Goal: Task Accomplishment & Management: Manage account settings

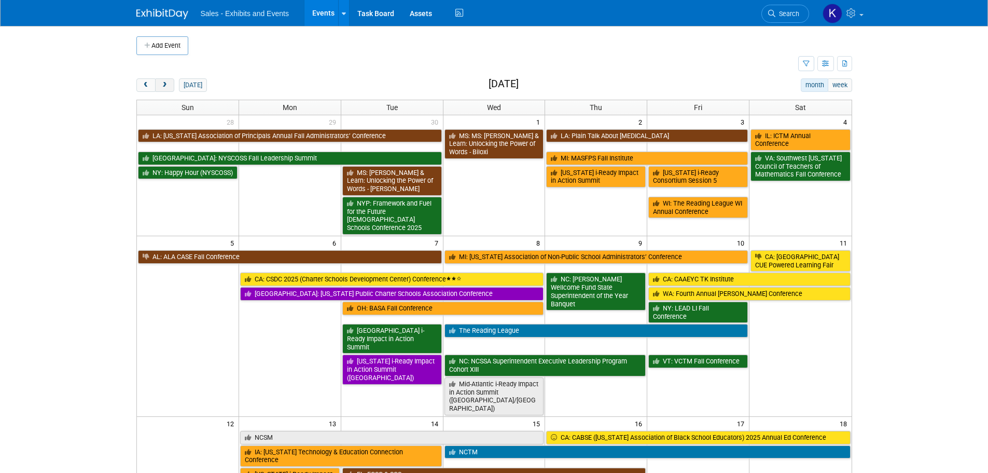
click at [169, 84] on button "next" at bounding box center [164, 84] width 19 height 13
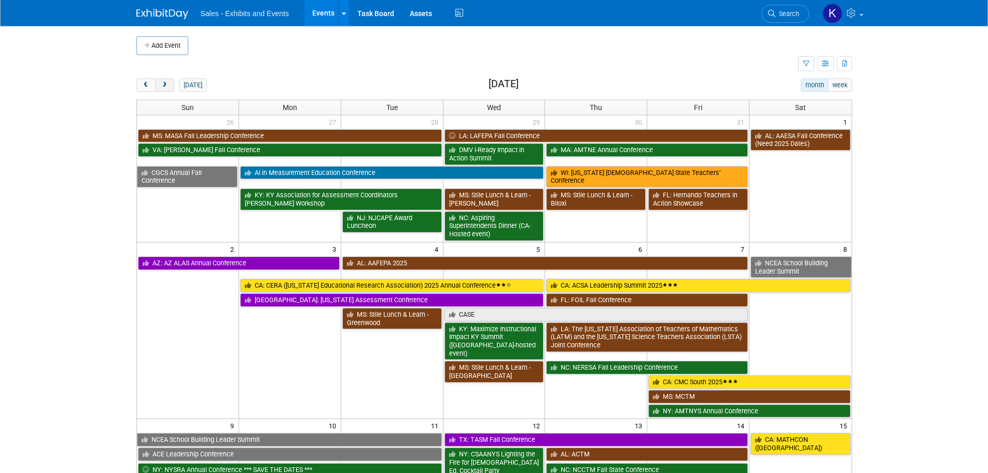
click at [170, 84] on button "next" at bounding box center [164, 84] width 19 height 13
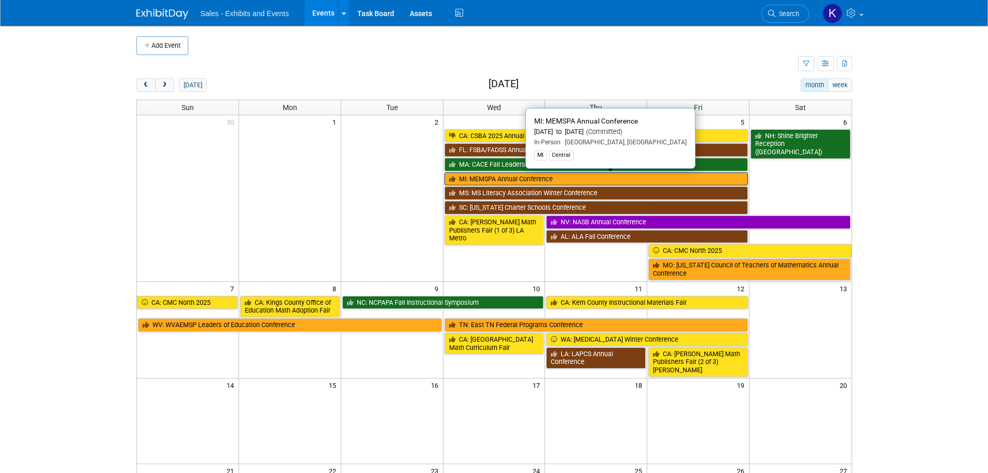
click at [548, 179] on link "MI: MEMSPA Annual Conference" at bounding box center [597, 178] width 304 height 13
click at [0, 0] on div at bounding box center [0, 0] width 0 height 0
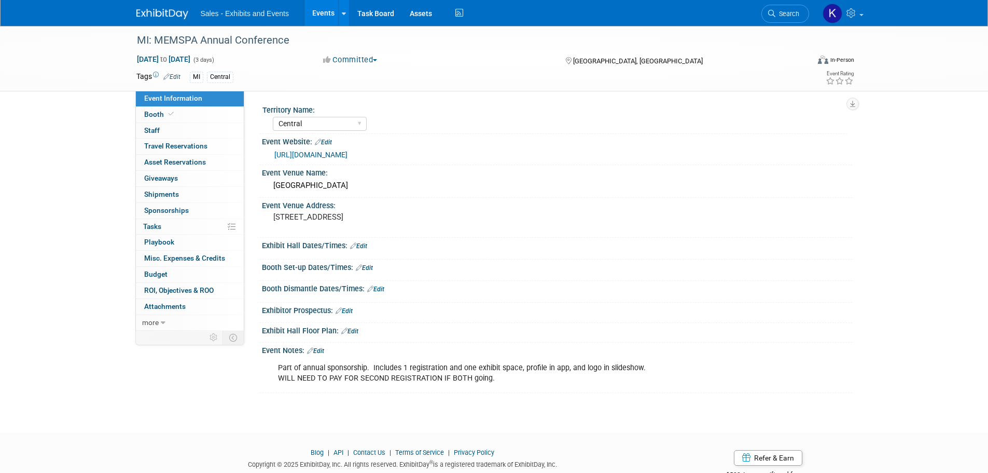
select select "Central"
click at [367, 246] on link "Edit" at bounding box center [358, 245] width 17 height 7
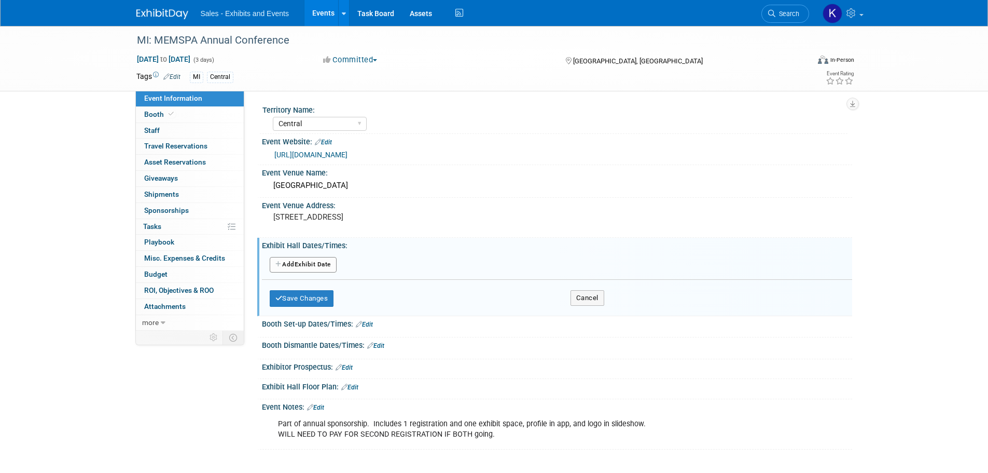
click at [319, 258] on button "Add Another Exhibit Date" at bounding box center [303, 265] width 67 height 16
select select "11"
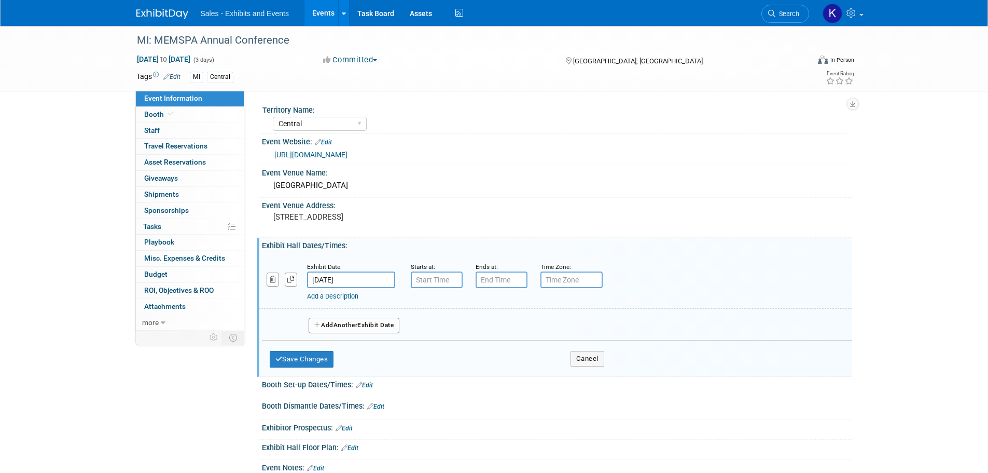
click at [355, 275] on input "Dec 3, 2025" at bounding box center [351, 279] width 88 height 17
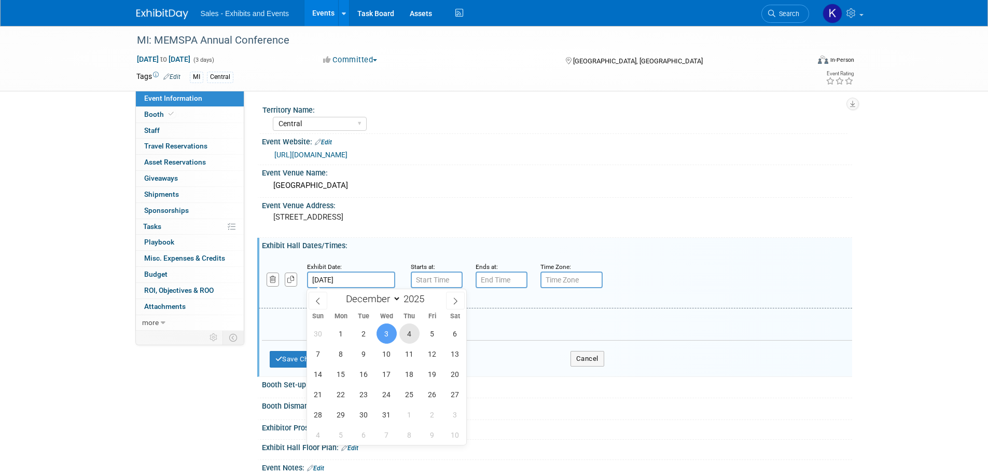
click at [404, 332] on span "4" at bounding box center [409, 333] width 20 height 20
type input "Dec 4, 2025"
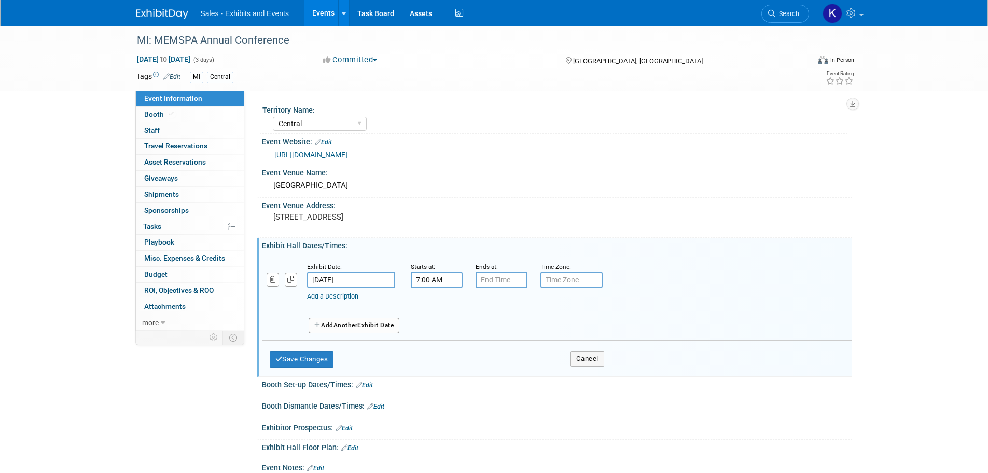
click at [432, 282] on input "7:00 AM" at bounding box center [437, 279] width 52 height 17
click at [434, 303] on span at bounding box center [435, 305] width 18 height 18
click at [435, 303] on span at bounding box center [435, 305] width 18 height 18
click at [435, 304] on span at bounding box center [435, 305] width 18 height 18
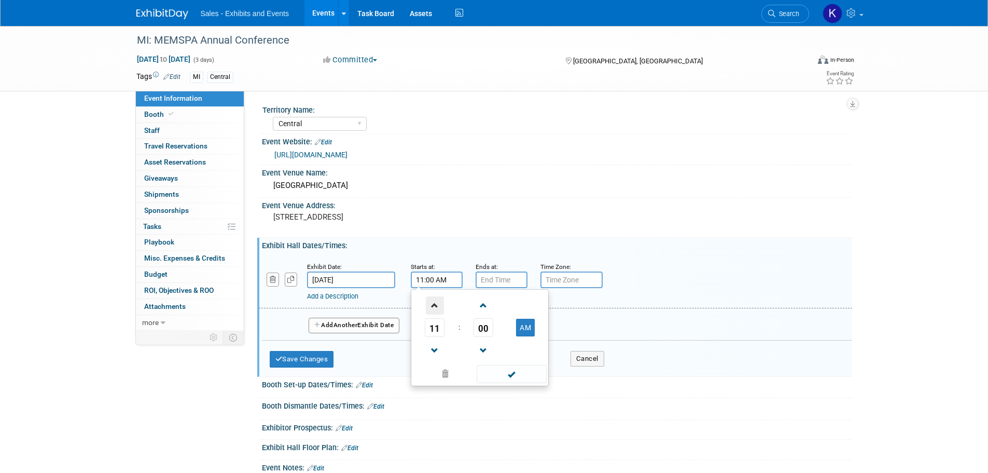
click at [435, 304] on span at bounding box center [435, 305] width 18 height 18
type input "12:00 PM"
click at [502, 376] on span at bounding box center [512, 374] width 70 height 18
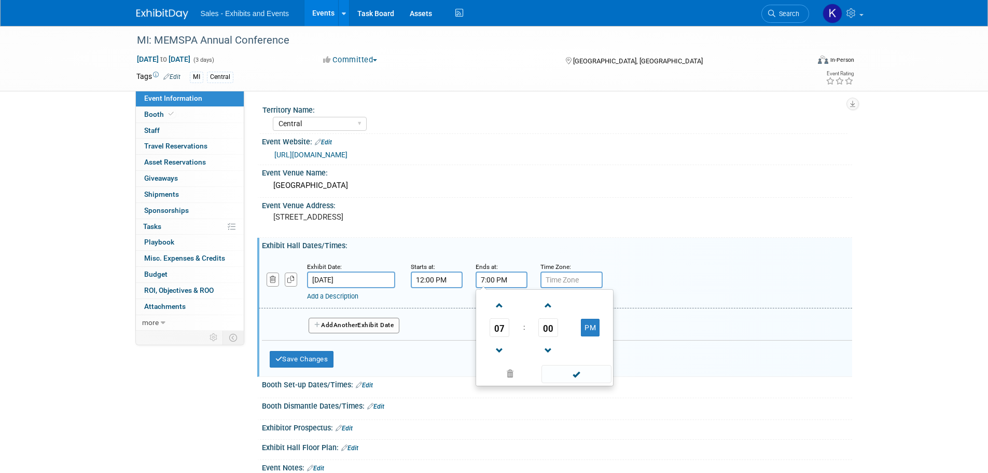
click at [500, 283] on input "7:00 PM" at bounding box center [502, 279] width 52 height 17
click at [499, 354] on span at bounding box center [500, 350] width 18 height 18
click at [498, 356] on span at bounding box center [500, 350] width 18 height 18
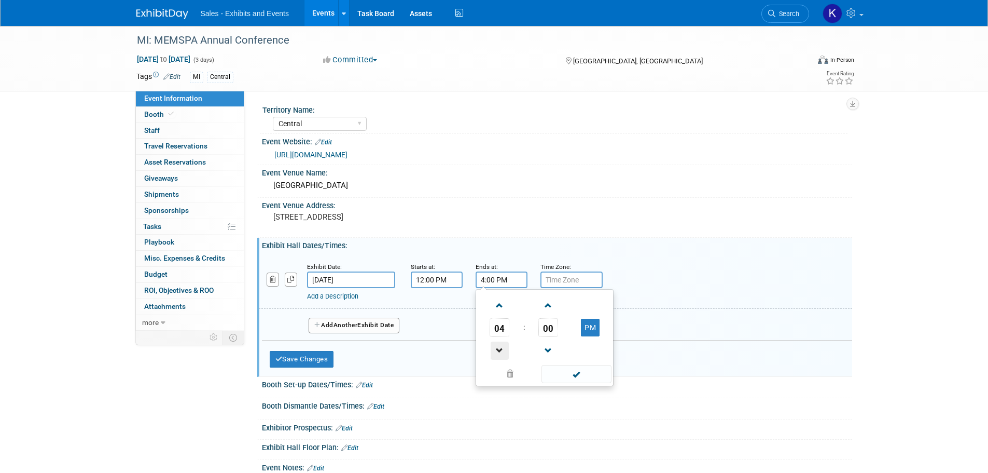
type input "3:00 PM"
drag, startPoint x: 573, startPoint y: 374, endPoint x: 564, endPoint y: 375, distance: 9.0
click at [572, 374] on span at bounding box center [577, 374] width 70 height 18
drag, startPoint x: 316, startPoint y: 360, endPoint x: 334, endPoint y: 363, distance: 17.4
click at [316, 360] on button "Save Changes" at bounding box center [302, 359] width 64 height 17
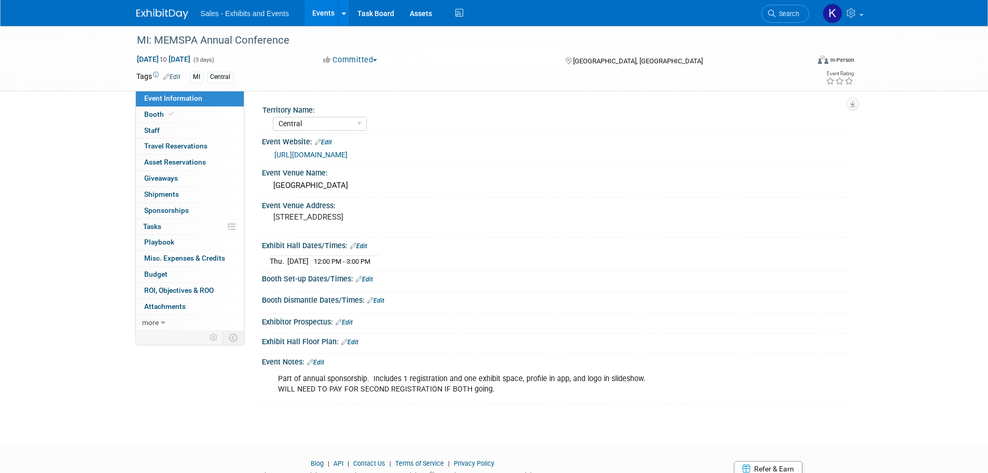
click at [319, 358] on link "Edit" at bounding box center [315, 361] width 17 height 7
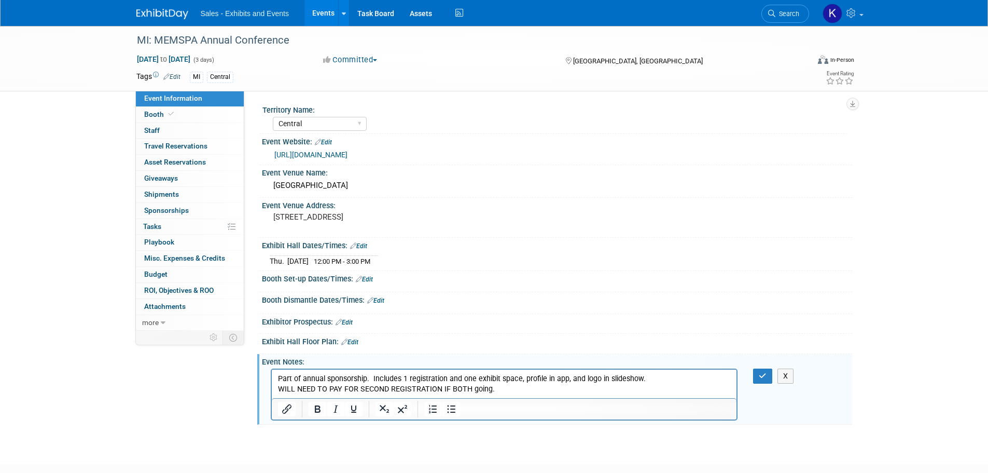
click at [501, 388] on p "Part of annual sponsorship. Includes 1 registration and one exhibit space, prof…" at bounding box center [504, 384] width 453 height 21
click at [458, 323] on div "Exhibitor Prospectus: Edit" at bounding box center [557, 320] width 590 height 13
click at [151, 110] on link "Booth" at bounding box center [190, 115] width 108 height 16
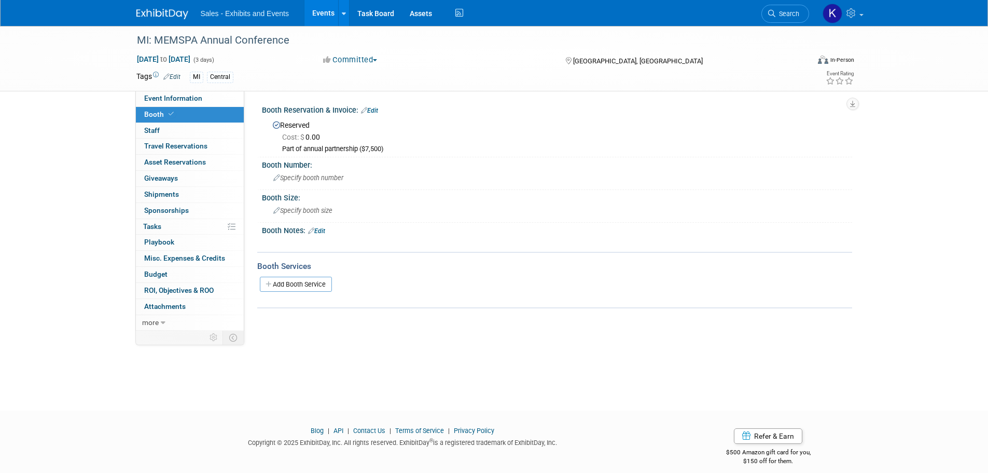
click at [371, 111] on link "Edit" at bounding box center [369, 110] width 17 height 7
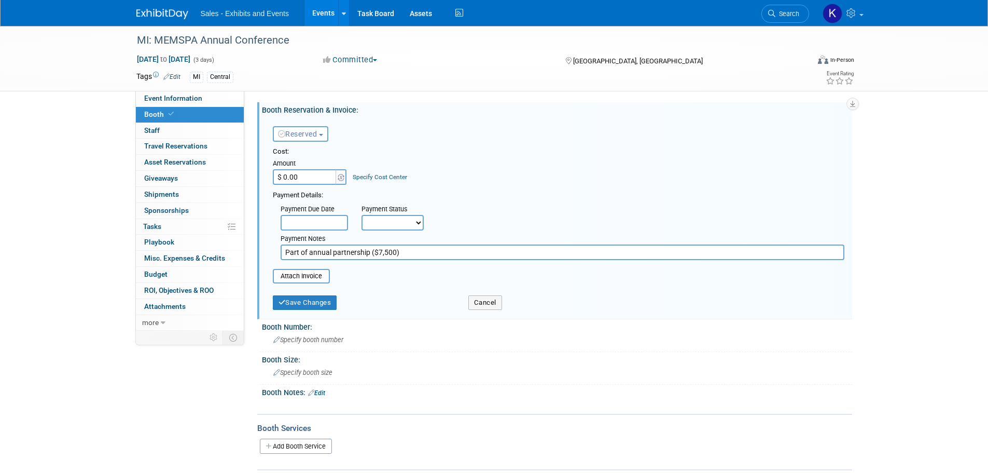
click at [283, 253] on input "Part of annual partnership ($7,500)" at bounding box center [563, 252] width 564 height 16
click at [448, 253] on input "1st booth Part of annual partnership ($7,500)" at bounding box center [563, 252] width 564 height 16
type input "1st booth Part of annual partnership ($7,500), paid for additional space and at…"
type input "$ 850.00"
drag, startPoint x: 577, startPoint y: 254, endPoint x: 602, endPoint y: 259, distance: 25.4
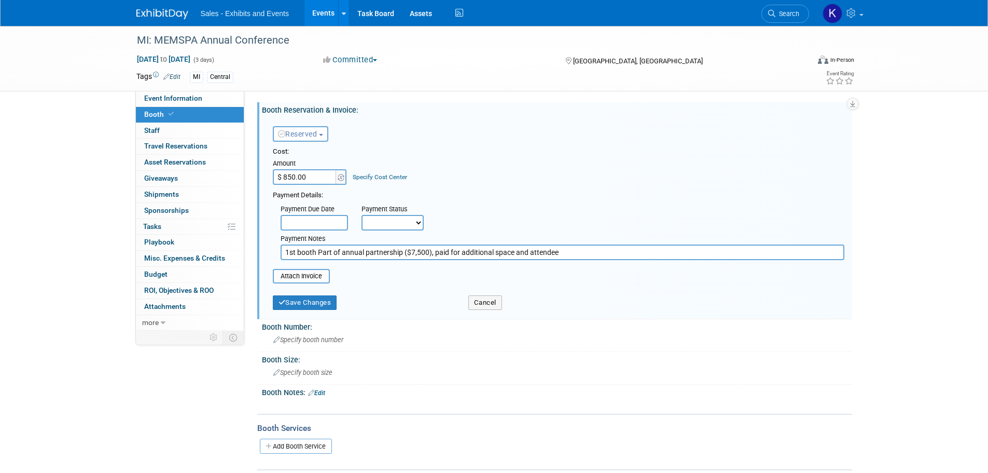
click at [579, 254] on input "1st booth Part of annual partnership ($7,500), paid for additional space and at…" at bounding box center [563, 252] width 564 height 16
type input "1st booth Part of annual partnership ($7,500), paid for additional space and at…"
click at [315, 301] on button "Save Changes" at bounding box center [305, 302] width 64 height 15
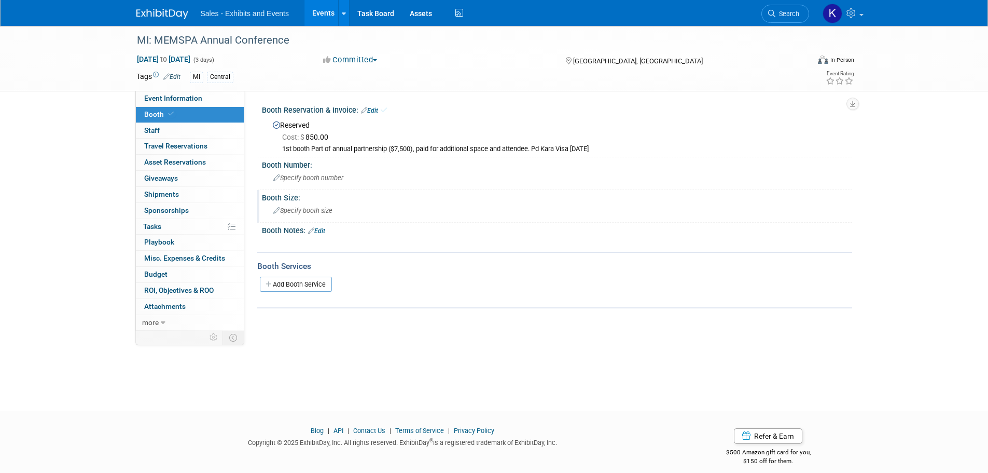
click at [327, 209] on span "Specify booth size" at bounding box center [302, 210] width 59 height 8
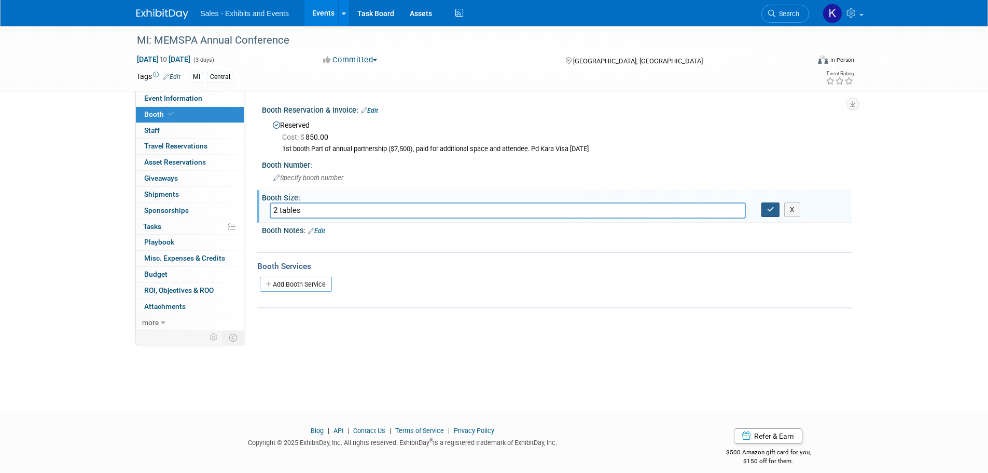
type input "2 tables"
click at [776, 211] on button "button" at bounding box center [771, 209] width 19 height 15
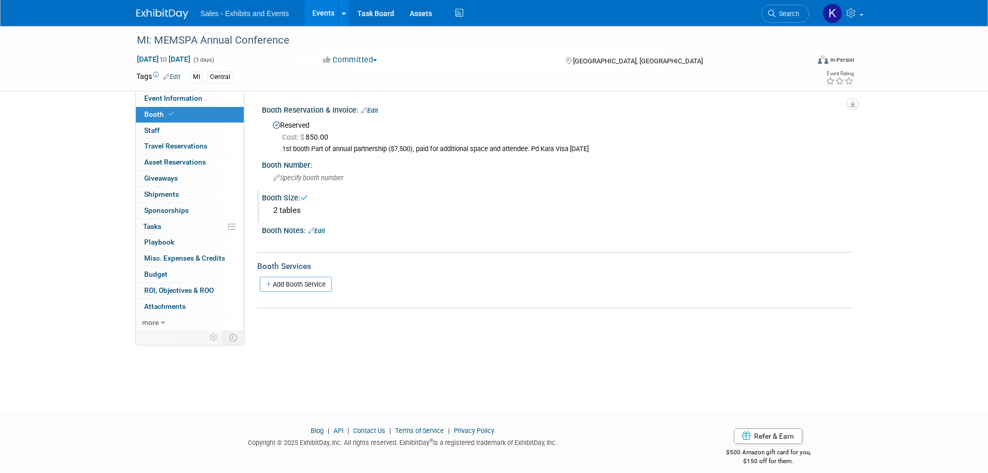
click at [323, 229] on link "Edit" at bounding box center [316, 230] width 17 height 7
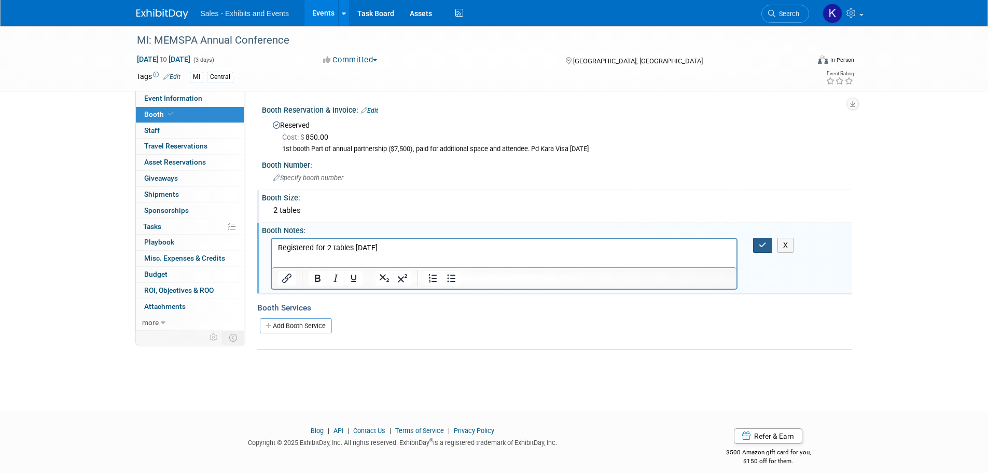
click at [759, 246] on icon "button" at bounding box center [763, 244] width 8 height 7
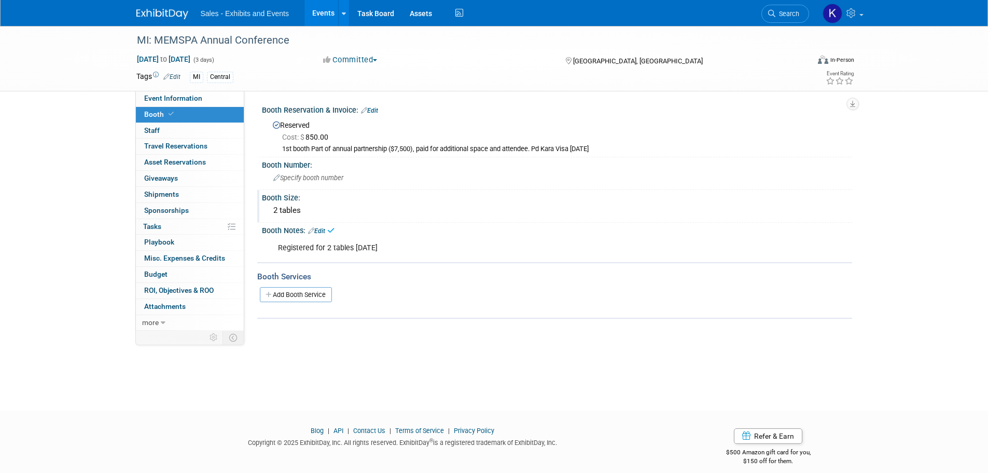
drag, startPoint x: 314, startPoint y: 294, endPoint x: 322, endPoint y: 295, distance: 7.3
click at [314, 294] on link "Add Booth Service" at bounding box center [296, 294] width 72 height 15
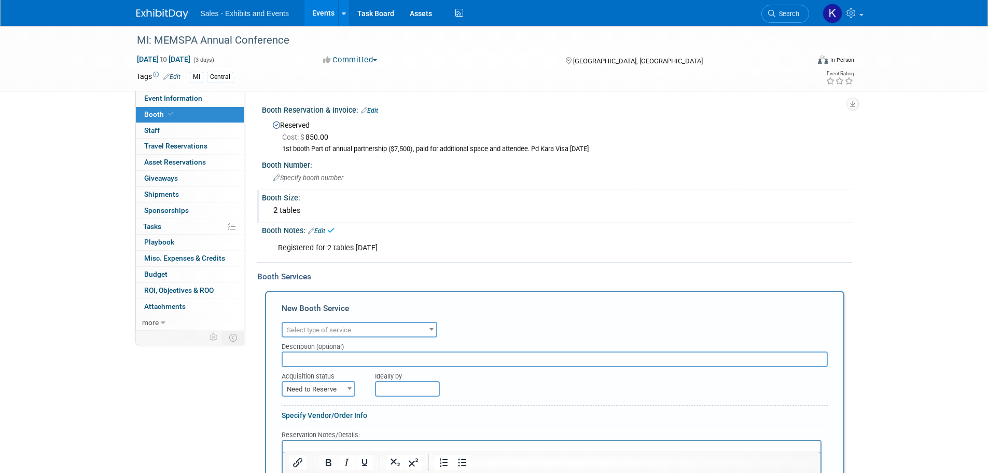
click at [365, 327] on span "Select type of service" at bounding box center [360, 330] width 154 height 15
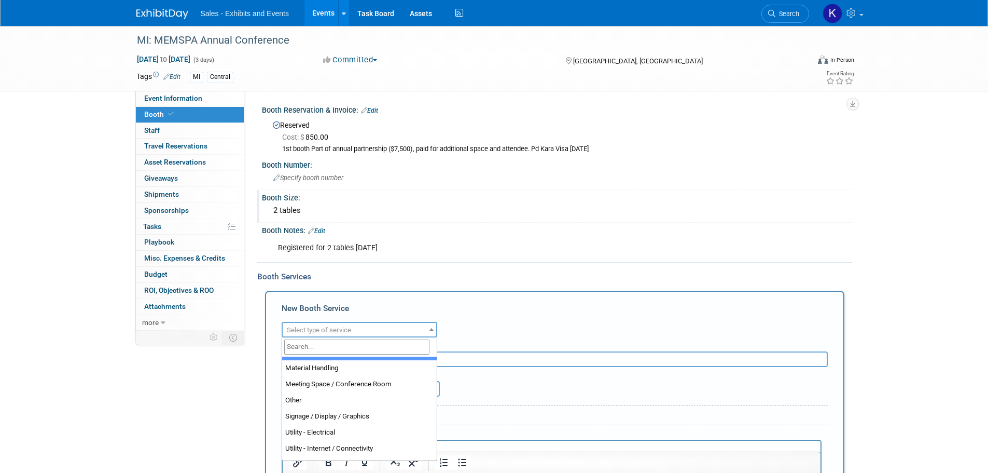
scroll to position [266, 0]
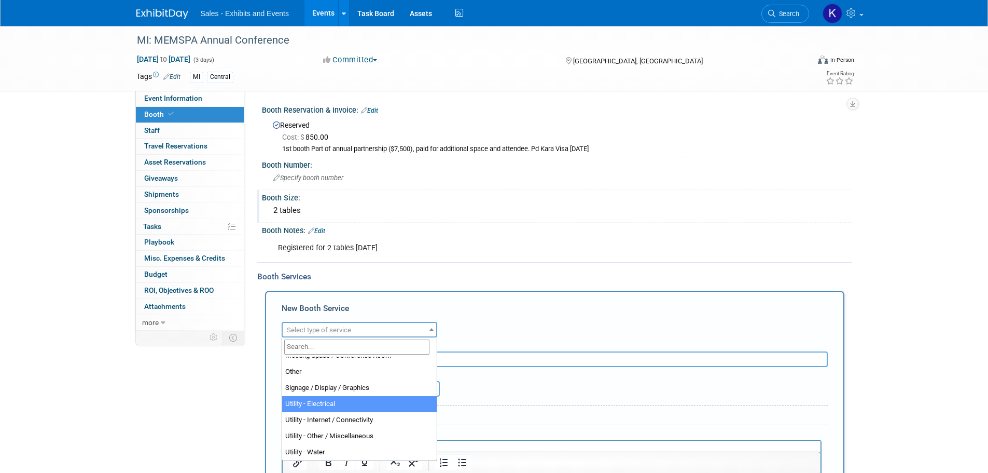
select select "8"
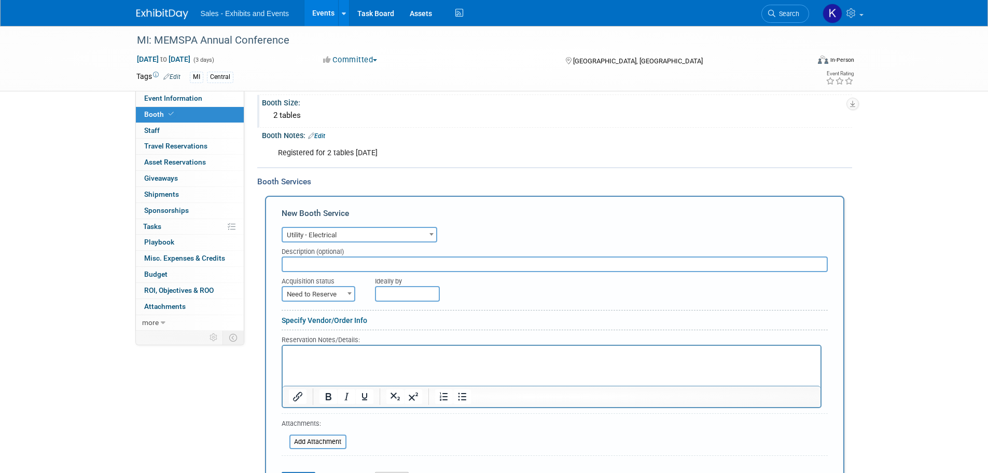
scroll to position [104, 0]
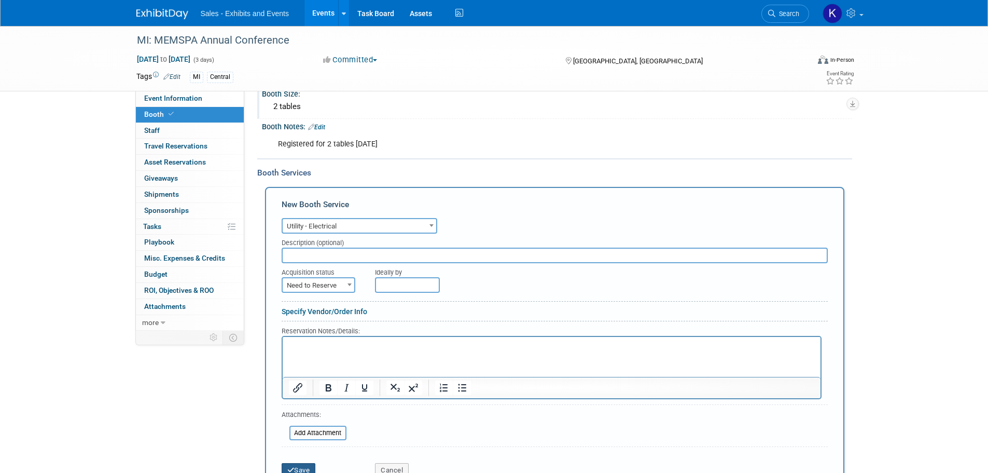
click at [298, 466] on button "Save" at bounding box center [299, 470] width 34 height 15
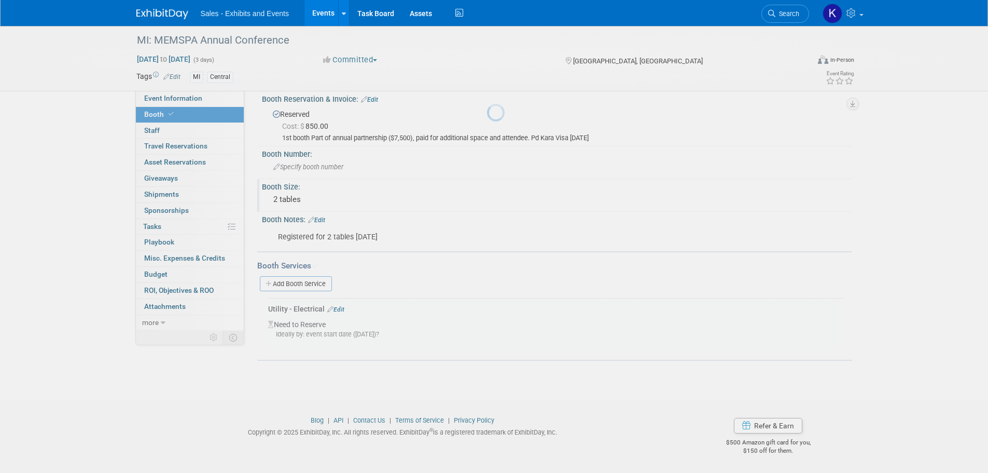
scroll to position [11, 0]
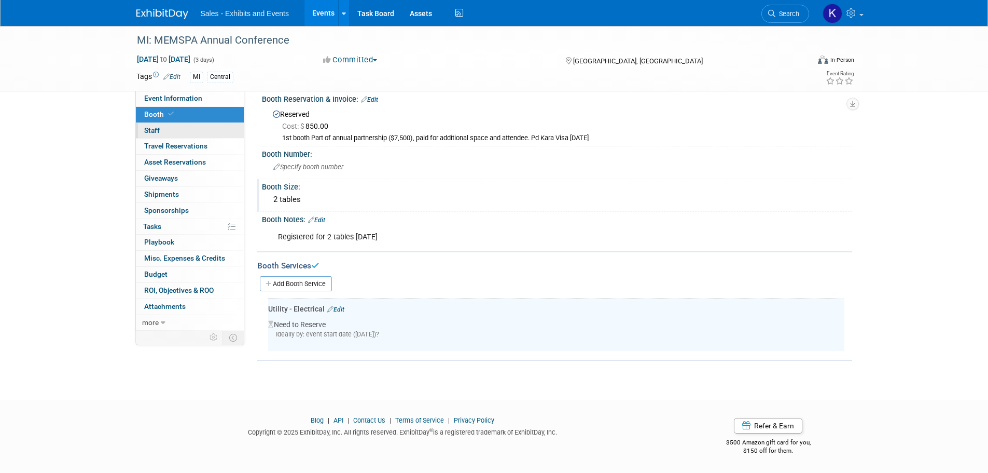
drag, startPoint x: 155, startPoint y: 128, endPoint x: 162, endPoint y: 131, distance: 7.9
click at [155, 128] on span "Staff 0" at bounding box center [152, 130] width 16 height 8
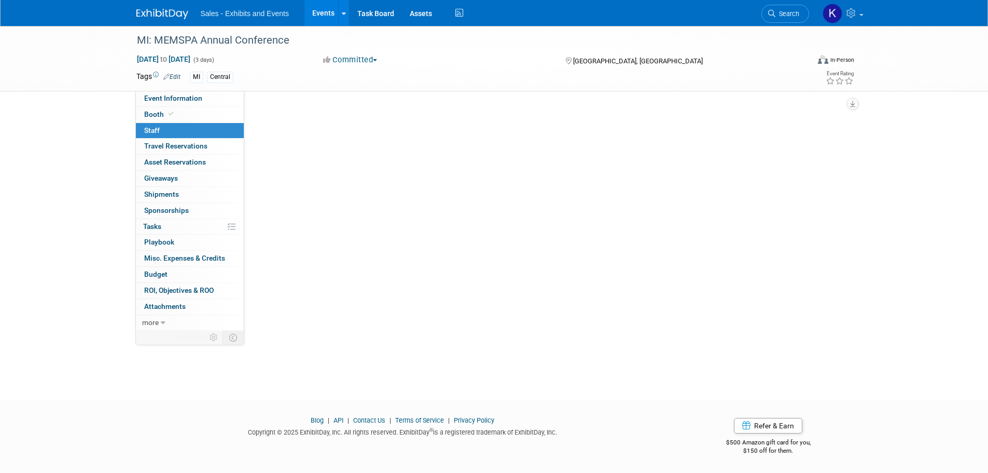
scroll to position [0, 0]
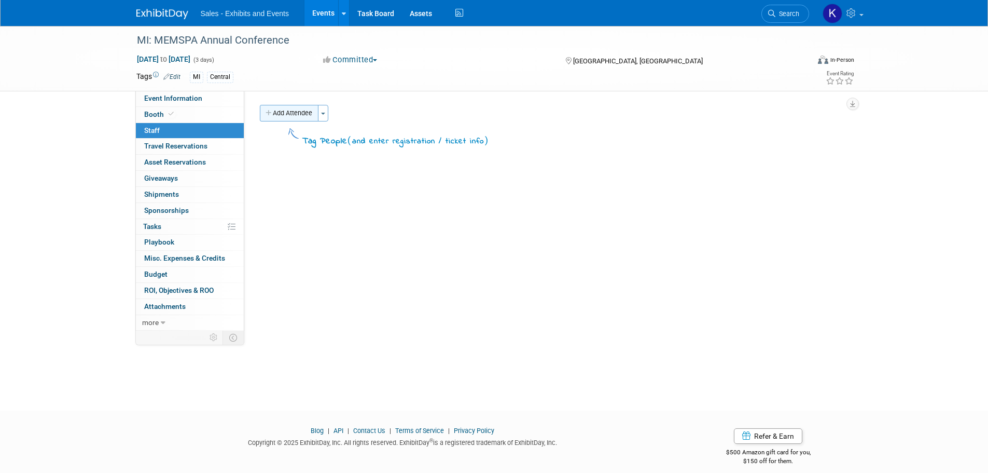
click at [299, 116] on button "Add Attendee" at bounding box center [289, 113] width 59 height 17
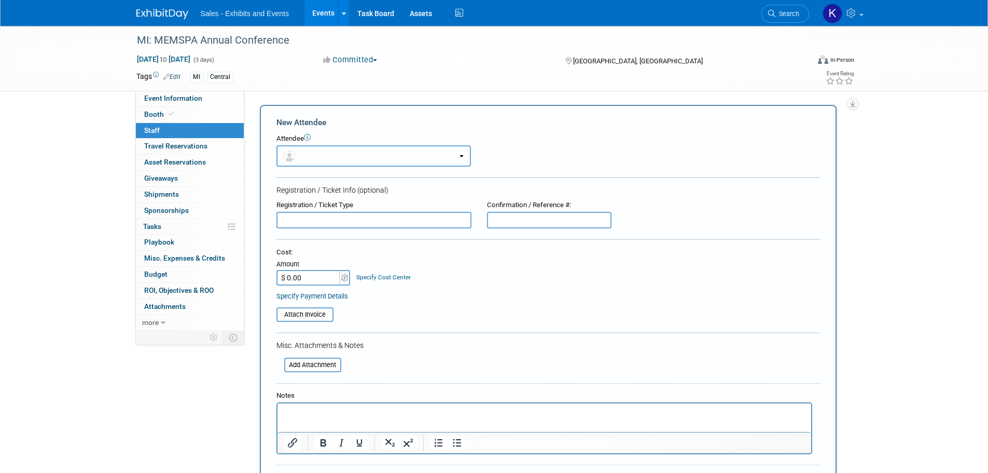
click at [348, 158] on button "button" at bounding box center [373, 155] width 195 height 21
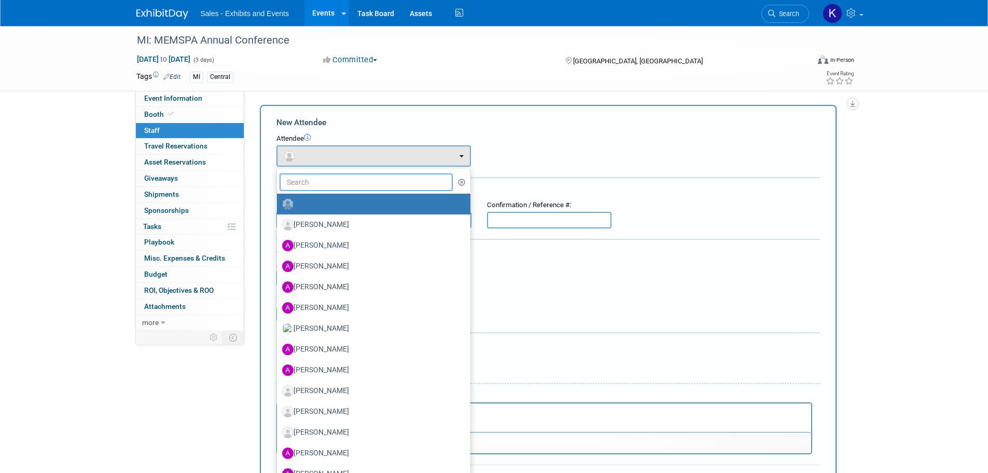
click at [344, 183] on input "text" at bounding box center [367, 182] width 174 height 18
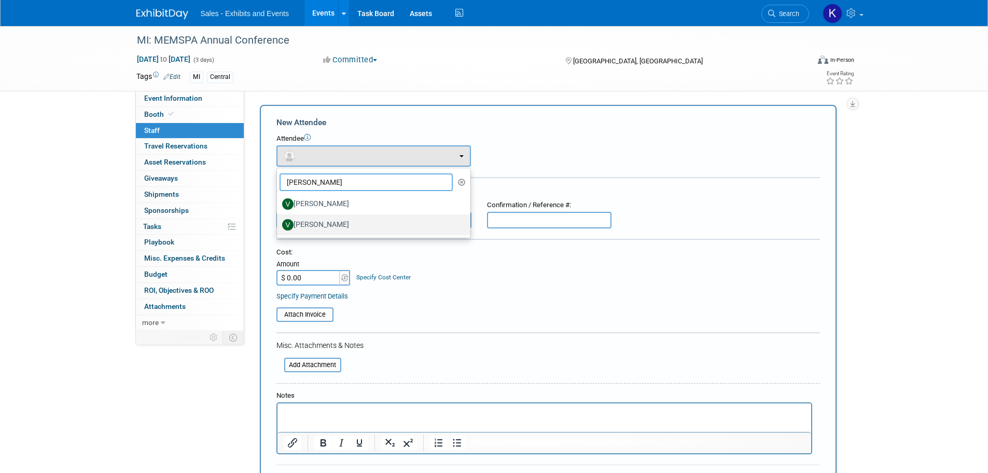
type input "Vikki"
click at [329, 222] on label "[PERSON_NAME]" at bounding box center [371, 224] width 178 height 17
click at [279, 222] on input "[PERSON_NAME]" at bounding box center [275, 223] width 7 height 7
select select "be7f4a1c-3942-42ab-8c76-bb85862796d3"
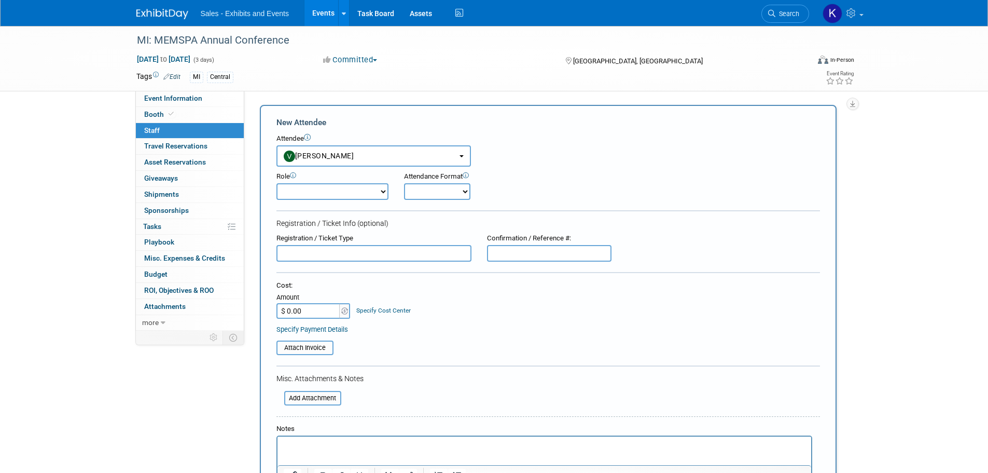
click at [379, 193] on select "Author Demonstrator Host Planner Presenter Product Rep Sales Representative" at bounding box center [332, 191] width 112 height 17
select select "4"
click at [276, 183] on select "Author Demonstrator Host Planner Presenter Product Rep Sales Representative" at bounding box center [332, 191] width 112 height 17
drag, startPoint x: 436, startPoint y: 195, endPoint x: 438, endPoint y: 200, distance: 5.6
click at [436, 195] on select "Onsite Remote" at bounding box center [437, 191] width 66 height 17
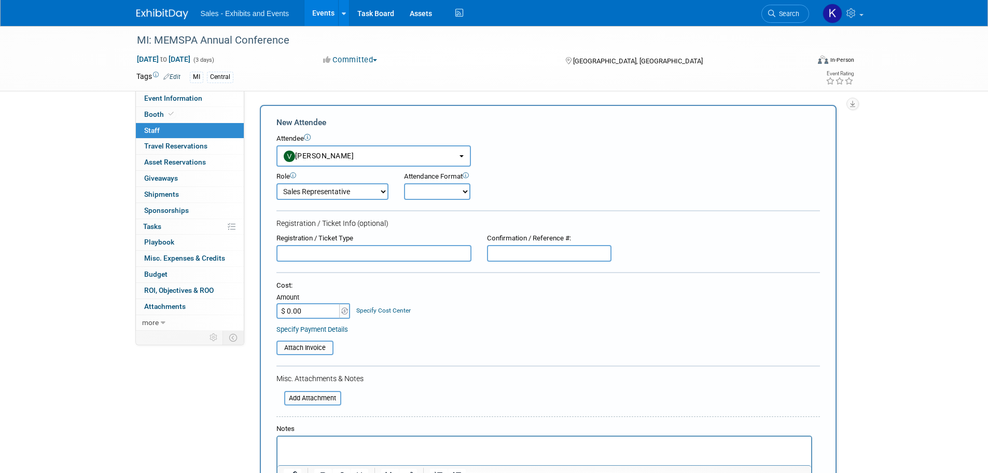
select select "1"
click at [404, 183] on select "Onsite Remote" at bounding box center [437, 191] width 66 height 17
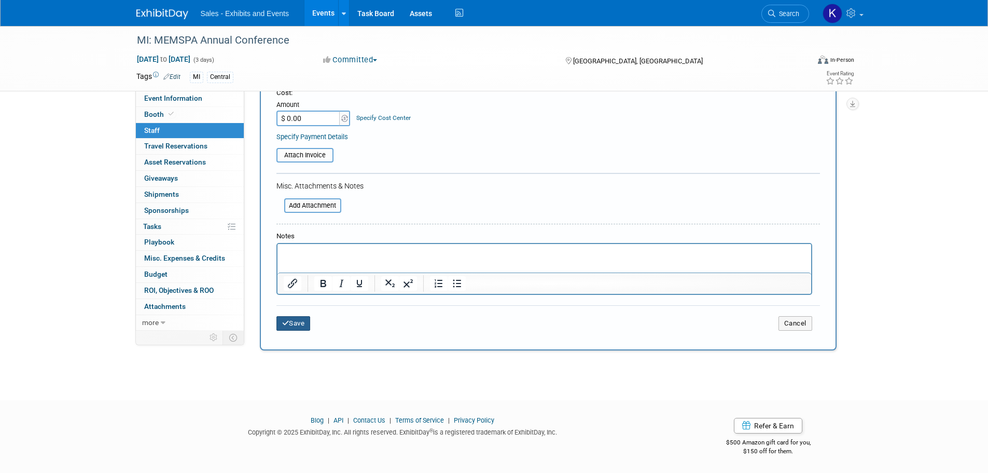
click at [295, 320] on button "Save" at bounding box center [293, 323] width 34 height 15
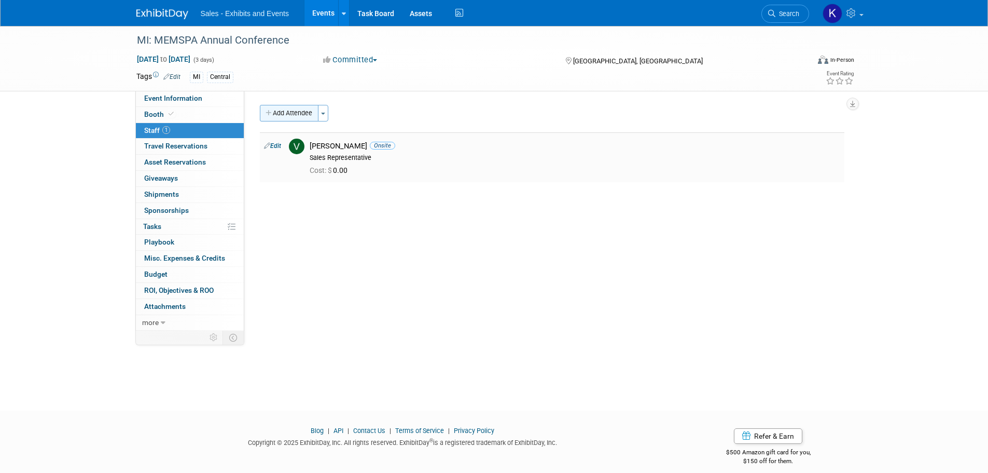
click at [286, 115] on button "Add Attendee" at bounding box center [289, 113] width 59 height 17
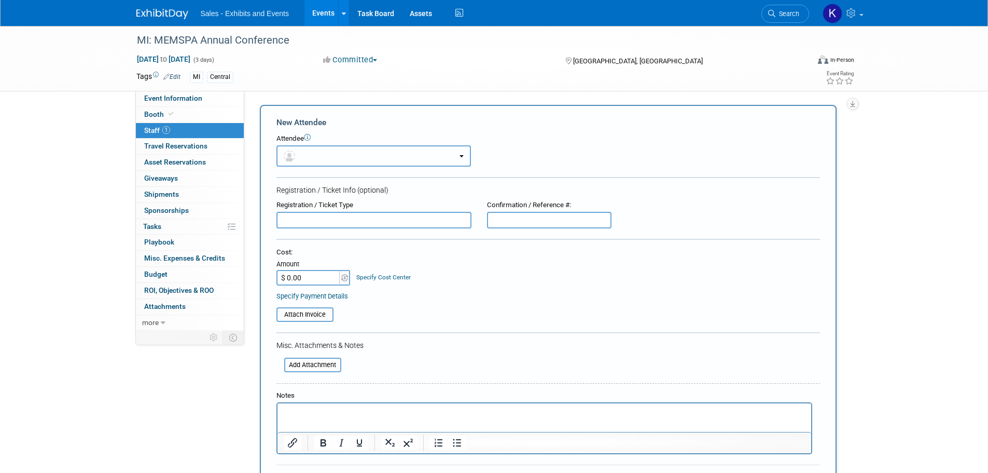
click at [357, 155] on button "button" at bounding box center [373, 155] width 195 height 21
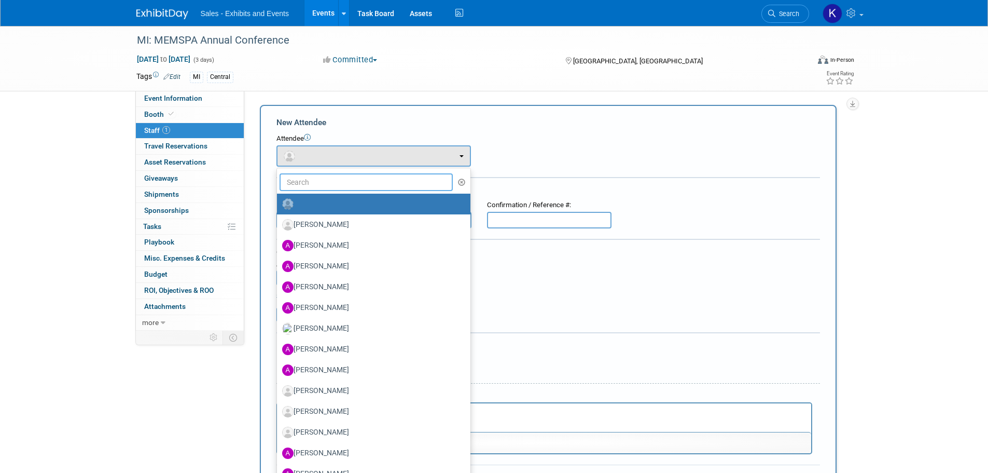
drag, startPoint x: 350, startPoint y: 178, endPoint x: 378, endPoint y: 184, distance: 29.1
click at [350, 179] on input "text" at bounding box center [367, 182] width 174 height 18
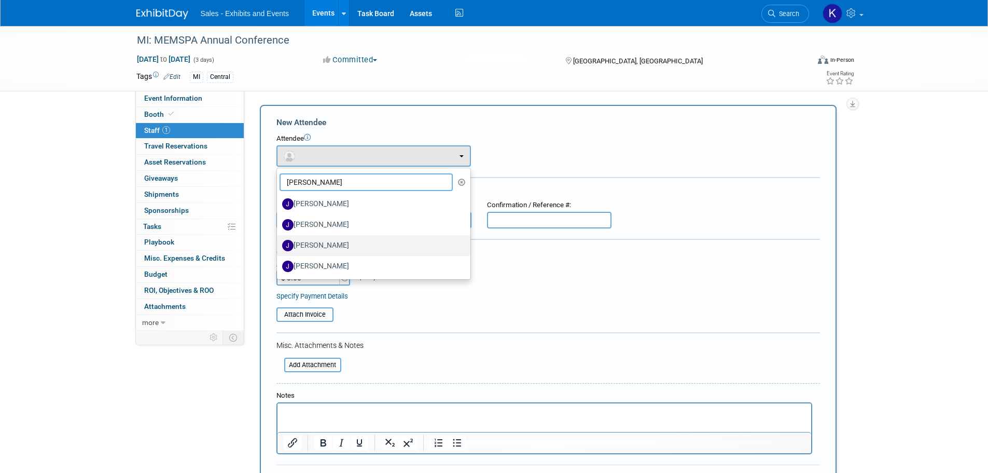
type input "Jeff"
click at [340, 244] on label "[PERSON_NAME]" at bounding box center [371, 245] width 178 height 17
click at [279, 244] on input "[PERSON_NAME]" at bounding box center [275, 244] width 7 height 7
select select "ff512830-2dd5-4407-addc-6a089fb19350"
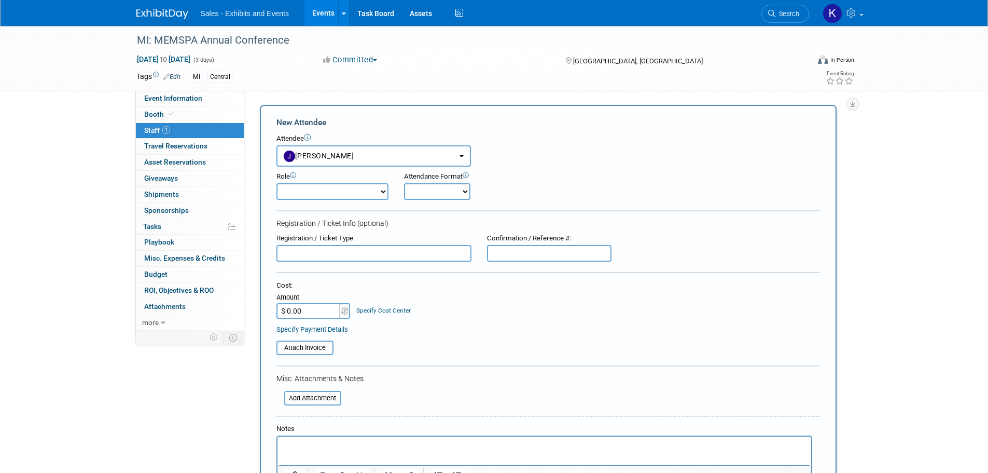
click at [368, 187] on select "Author Demonstrator Host Planner Presenter Product Rep Sales Representative" at bounding box center [332, 191] width 112 height 17
select select "4"
click at [276, 183] on select "Author Demonstrator Host Planner Presenter Product Rep Sales Representative" at bounding box center [332, 191] width 112 height 17
click at [452, 191] on select "Onsite Remote" at bounding box center [437, 191] width 66 height 17
select select "1"
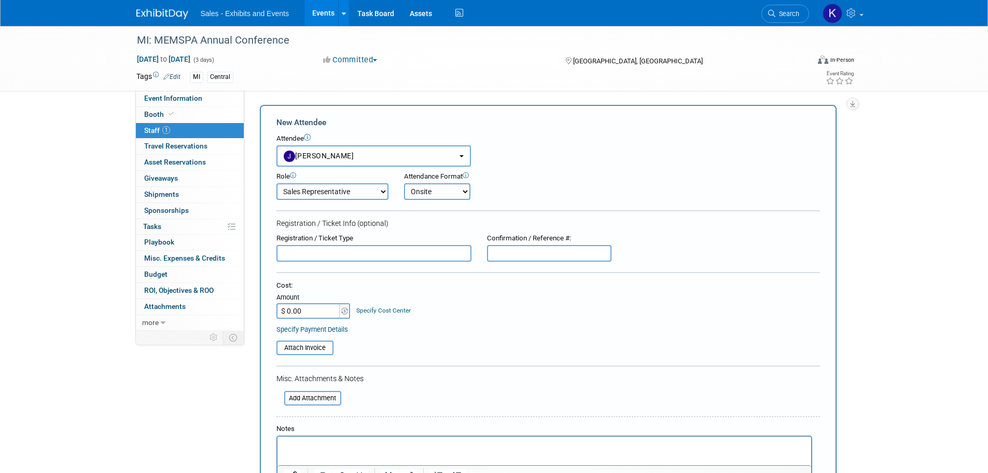
click at [404, 183] on select "Onsite Remote" at bounding box center [437, 191] width 66 height 17
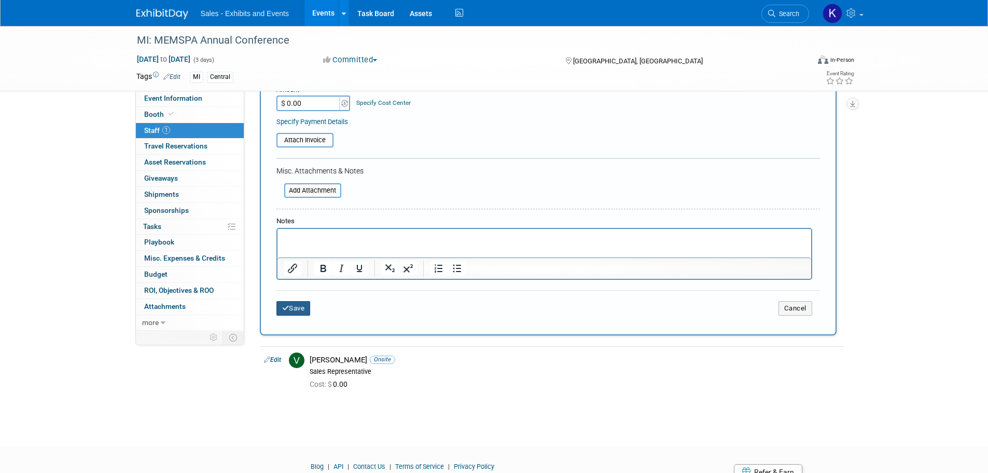
click at [300, 309] on button "Save" at bounding box center [293, 308] width 34 height 15
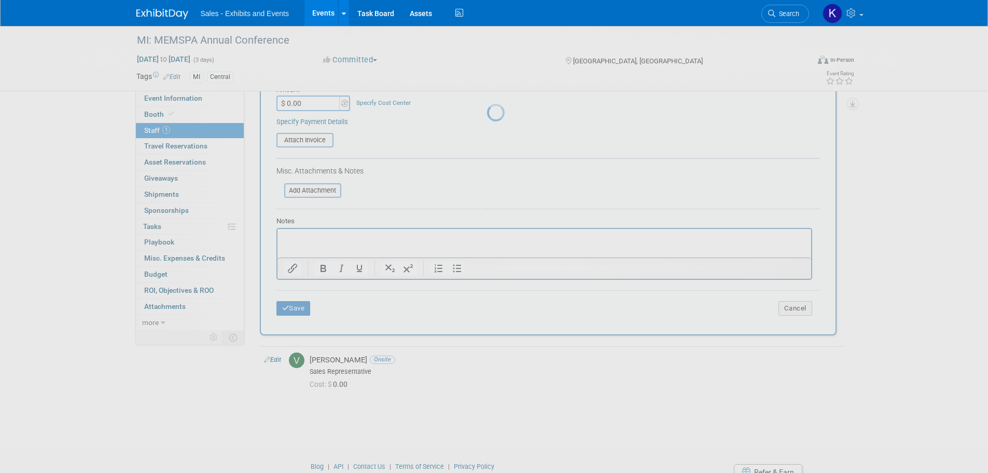
scroll to position [10, 0]
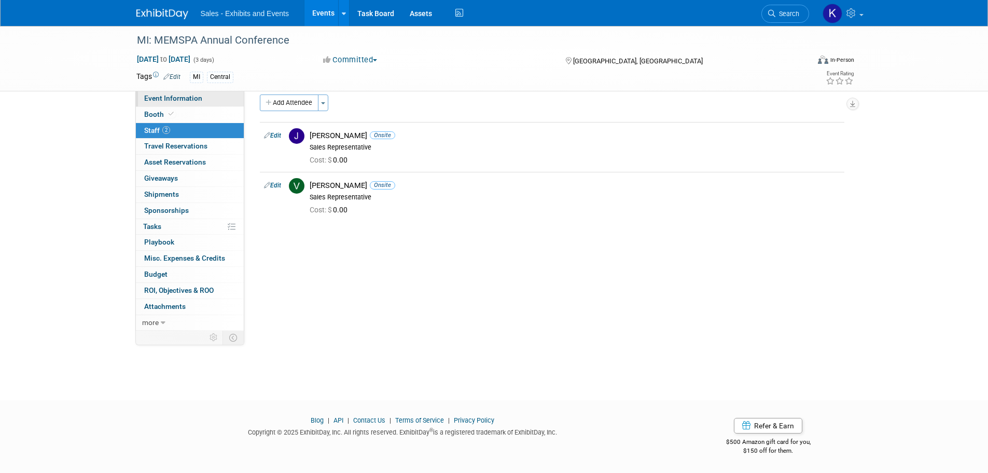
click at [154, 98] on span "Event Information" at bounding box center [173, 98] width 58 height 8
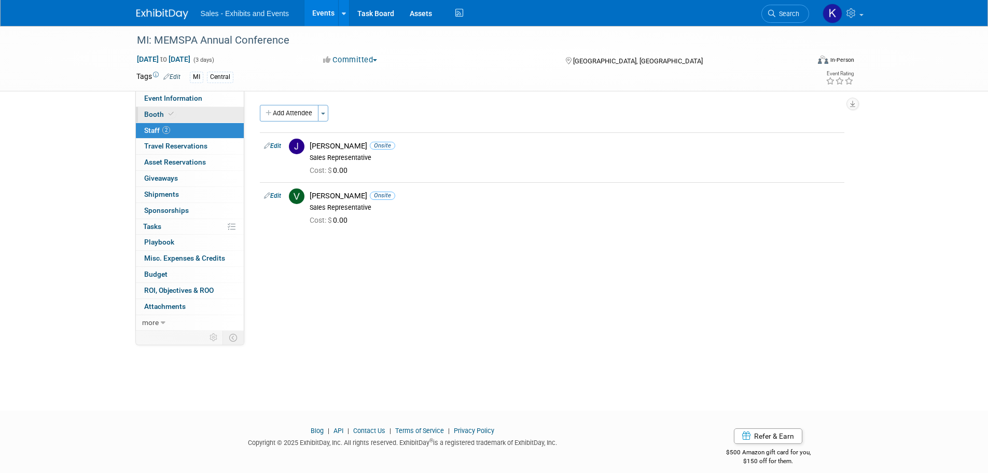
select select "Central"
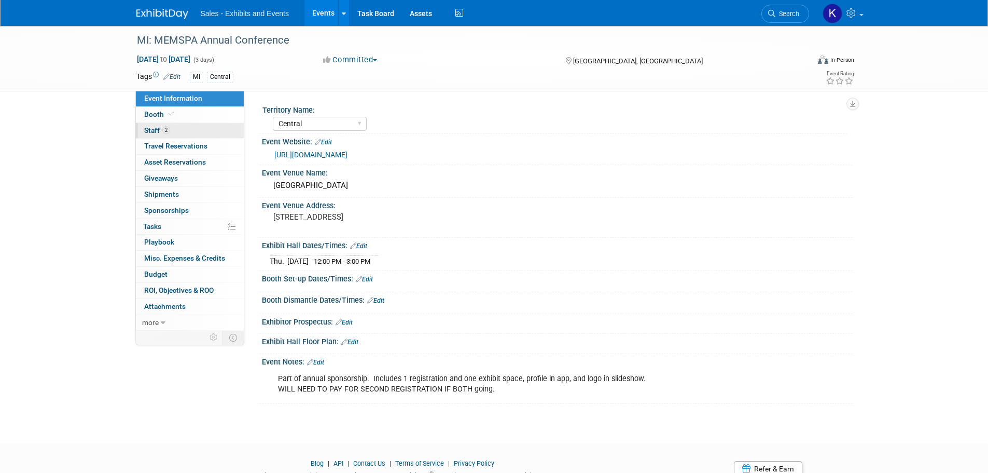
click at [150, 128] on span "Staff 2" at bounding box center [157, 130] width 26 height 8
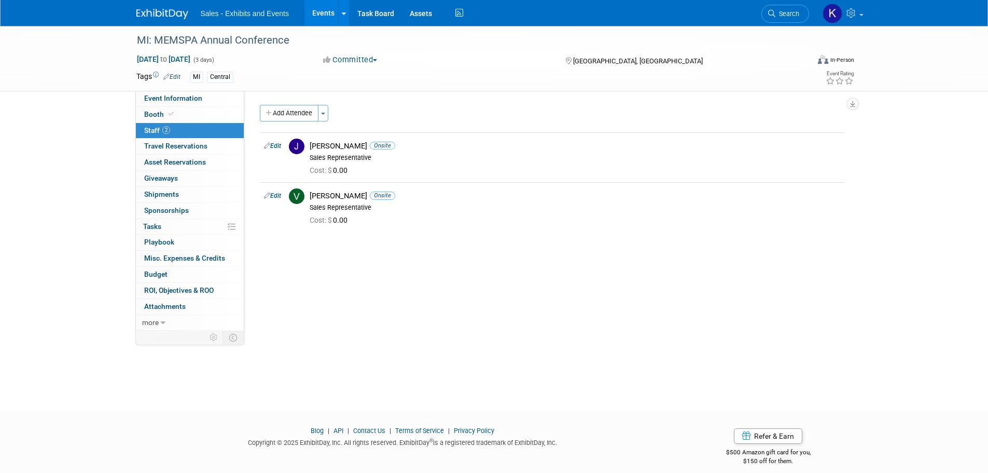
click at [164, 7] on link at bounding box center [168, 9] width 64 height 8
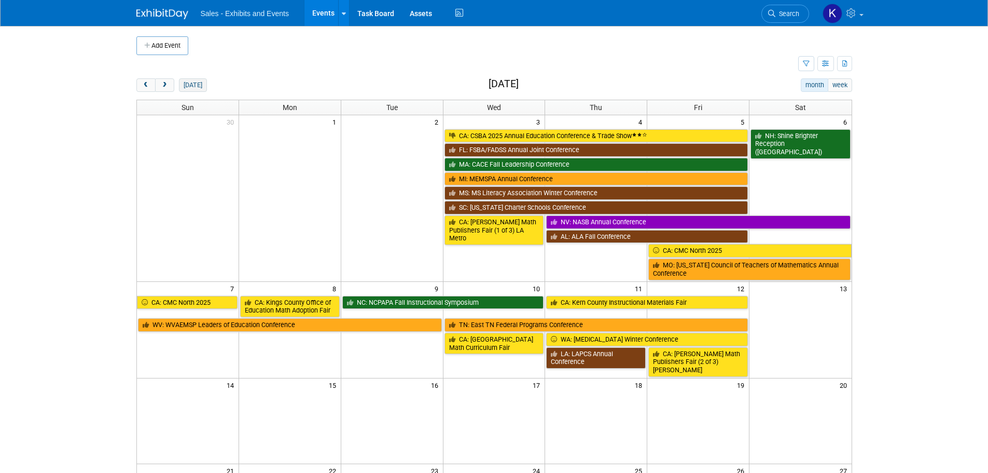
click at [186, 84] on button "[DATE]" at bounding box center [192, 84] width 27 height 13
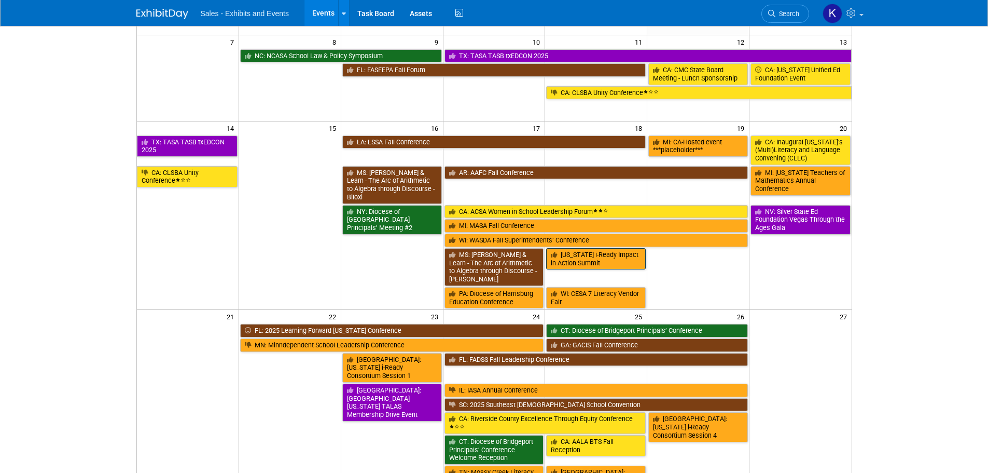
scroll to position [156, 0]
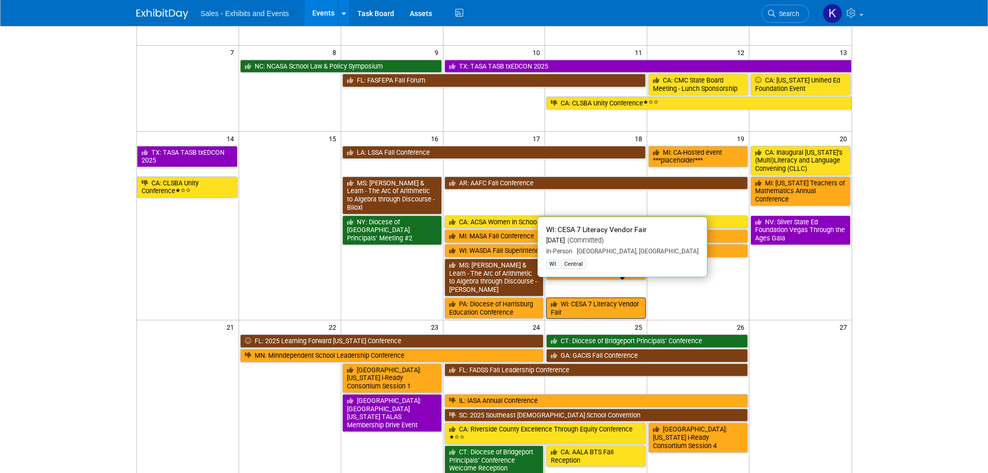
click at [589, 297] on link "WI: CESA 7 Literacy Vendor Fair" at bounding box center [596, 307] width 100 height 21
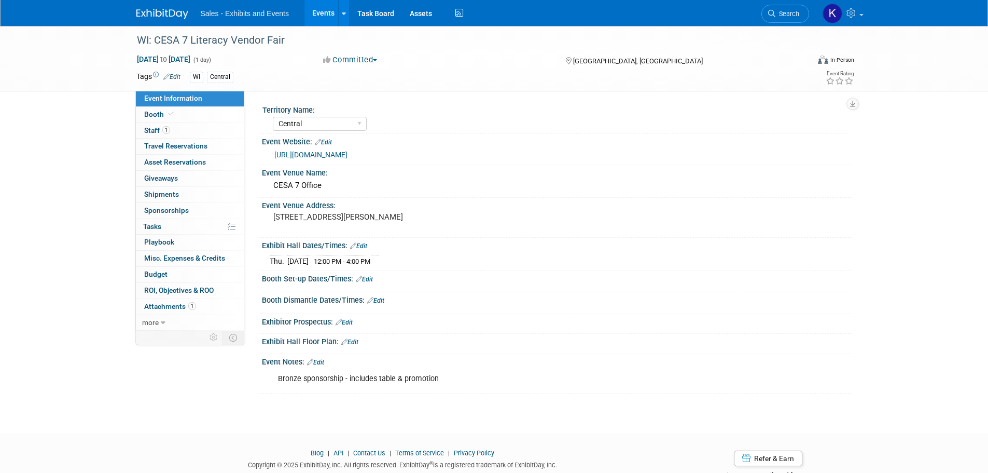
select select "Central"
click at [369, 280] on link "Edit" at bounding box center [364, 278] width 17 height 7
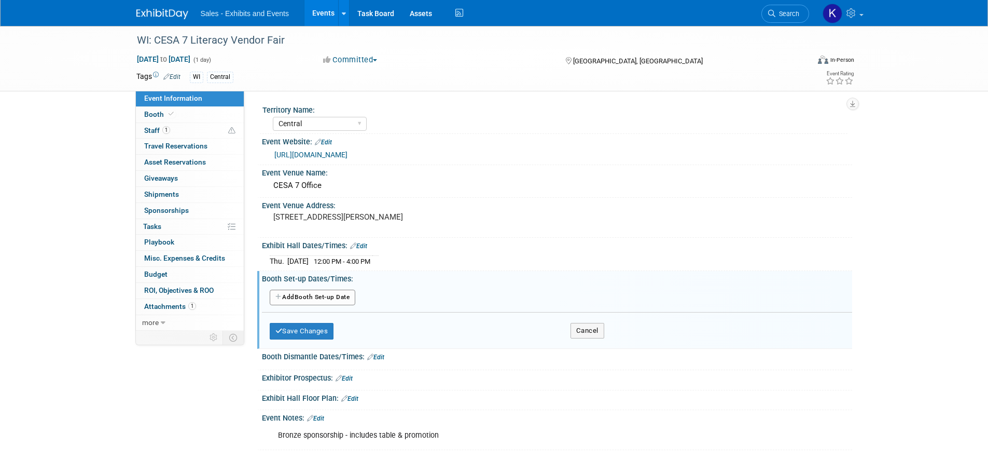
click at [337, 296] on button "Add Another Booth Set-up Date" at bounding box center [313, 297] width 86 height 16
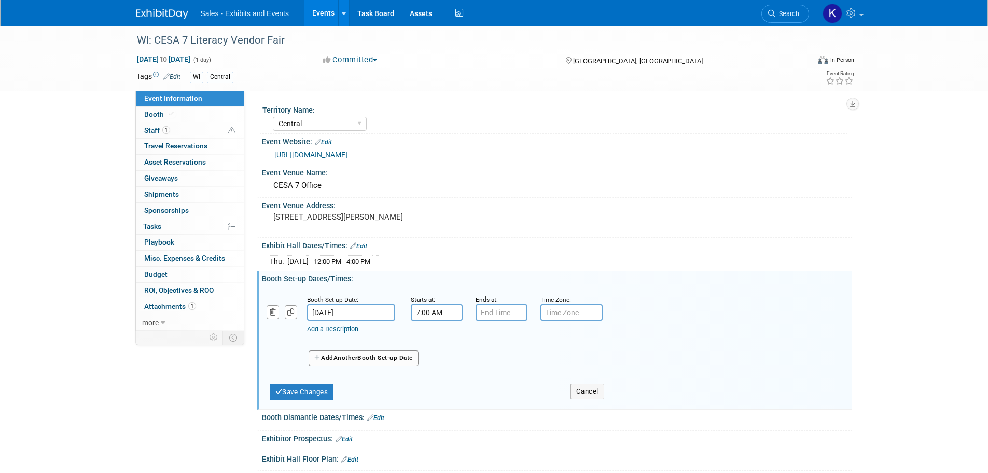
click at [434, 311] on input "7:00 AM" at bounding box center [437, 312] width 52 height 17
click at [438, 338] on span at bounding box center [435, 338] width 18 height 18
drag, startPoint x: 436, startPoint y: 340, endPoint x: 455, endPoint y: 353, distance: 22.9
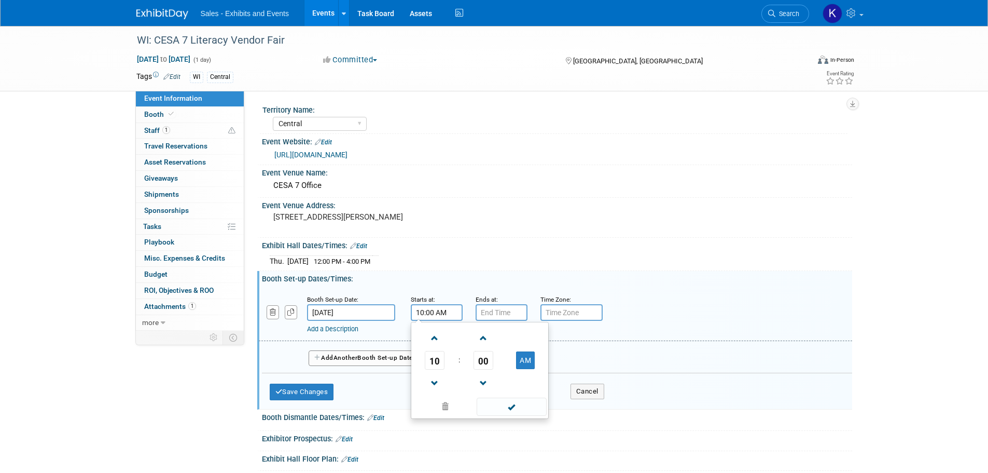
click at [436, 343] on span at bounding box center [435, 338] width 18 height 18
type input "11:00 AM"
click at [513, 407] on span at bounding box center [512, 406] width 70 height 18
click at [490, 311] on input "7:00 PM" at bounding box center [502, 312] width 52 height 17
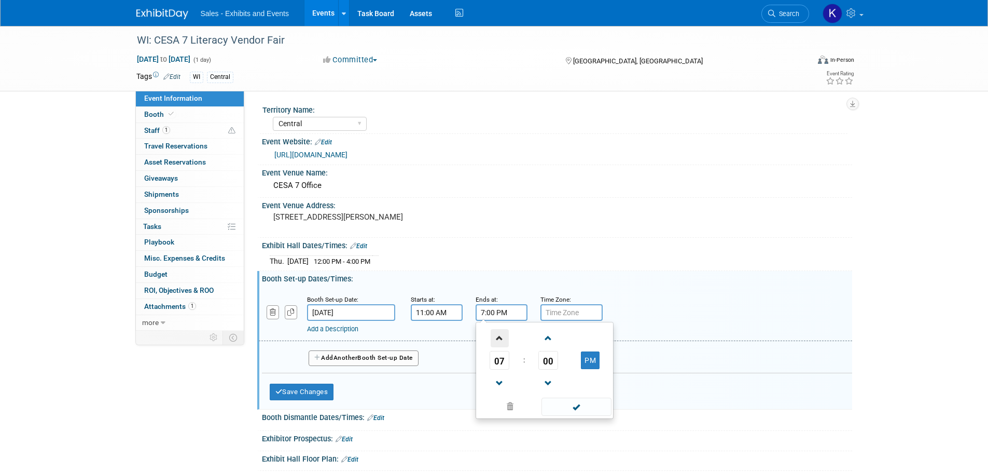
click at [495, 330] on span at bounding box center [500, 338] width 18 height 18
click at [495, 331] on span at bounding box center [500, 338] width 18 height 18
click at [496, 331] on span at bounding box center [500, 338] width 18 height 18
click at [496, 332] on span at bounding box center [500, 338] width 18 height 18
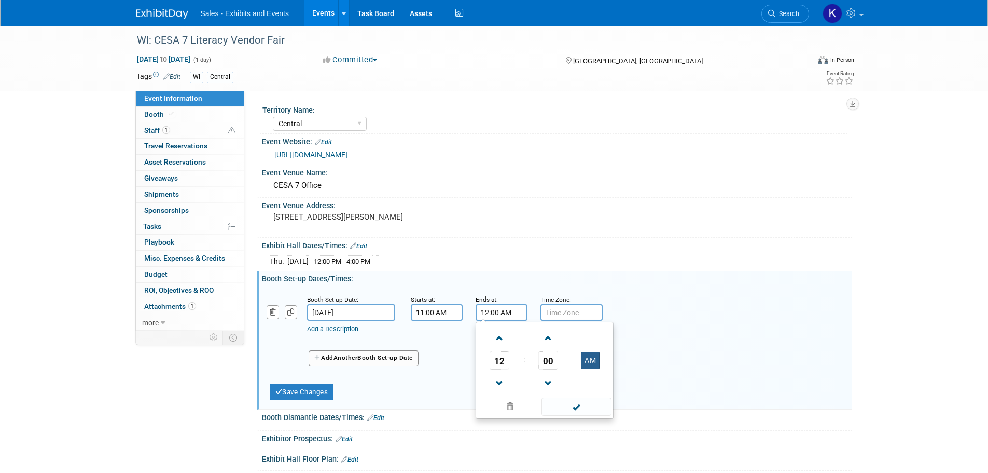
click at [595, 361] on button "AM" at bounding box center [590, 360] width 19 height 18
type input "12:00 PM"
click at [587, 408] on span at bounding box center [577, 406] width 70 height 18
click at [313, 390] on button "Save Changes" at bounding box center [302, 391] width 64 height 17
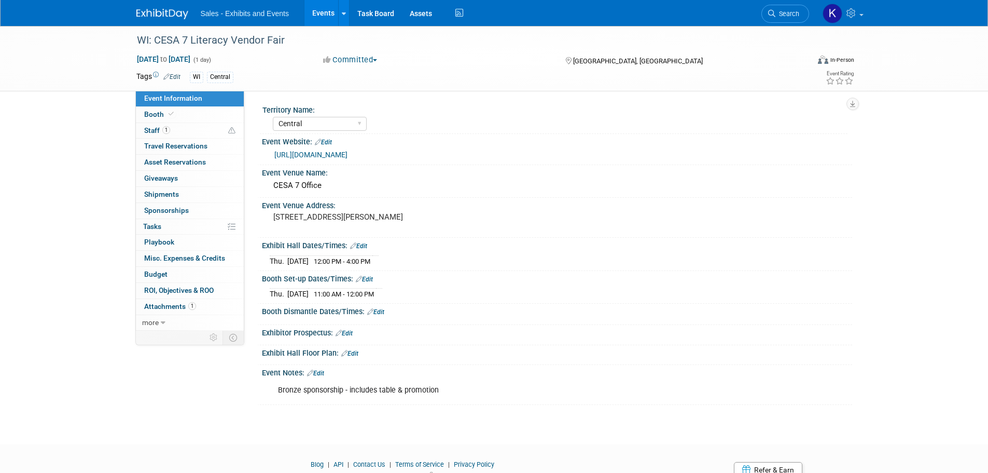
click at [384, 311] on link "Edit" at bounding box center [375, 311] width 17 height 7
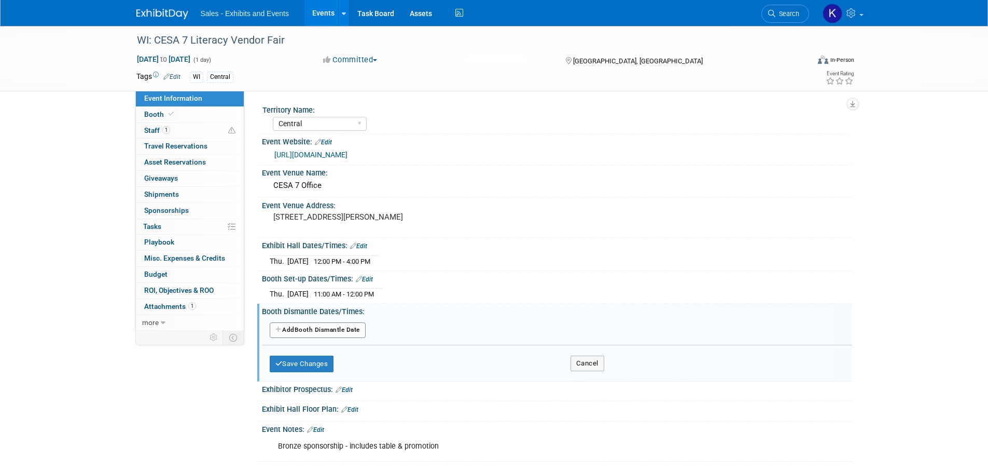
drag, startPoint x: 339, startPoint y: 333, endPoint x: 356, endPoint y: 339, distance: 18.2
click at [340, 334] on button "Add Another Booth Dismantle Date" at bounding box center [318, 330] width 96 height 16
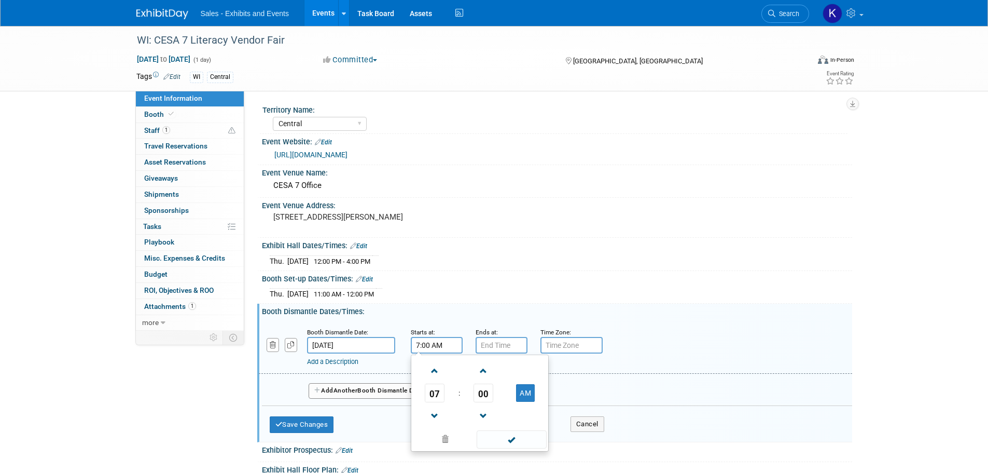
click at [428, 348] on input "7:00 AM" at bounding box center [437, 345] width 52 height 17
click at [437, 413] on span at bounding box center [435, 416] width 18 height 18
click at [514, 441] on span at bounding box center [512, 439] width 70 height 18
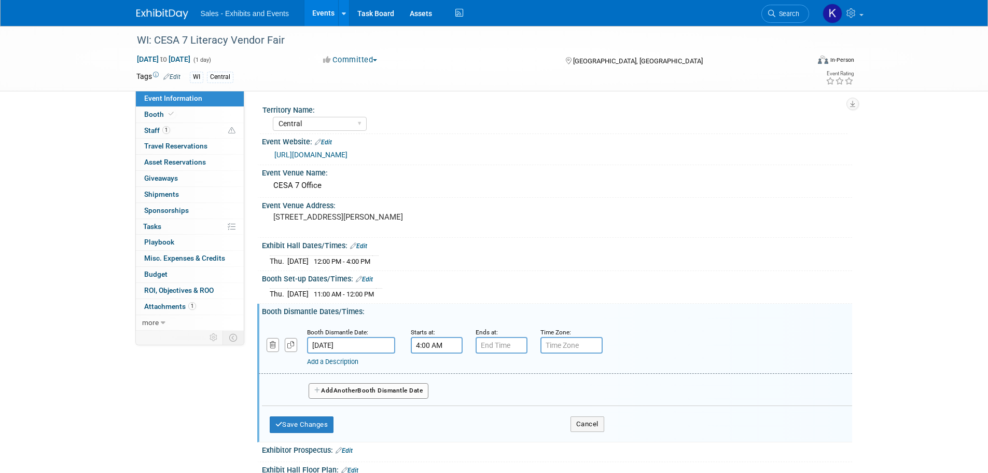
click at [430, 340] on input "4:00 AM" at bounding box center [437, 345] width 52 height 17
click at [523, 391] on button "AM" at bounding box center [525, 393] width 19 height 18
type input "4:00 PM"
drag, startPoint x: 513, startPoint y: 441, endPoint x: 462, endPoint y: 437, distance: 51.0
click at [513, 441] on span at bounding box center [512, 439] width 70 height 18
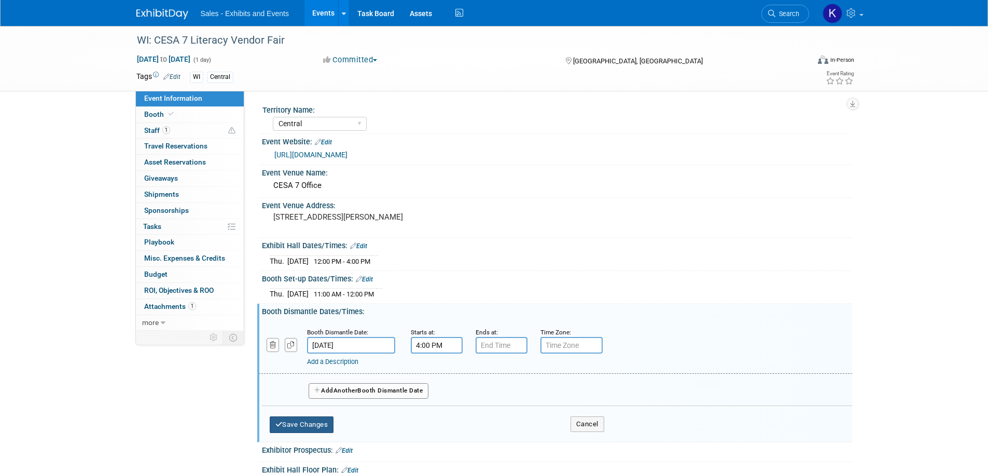
drag, startPoint x: 305, startPoint y: 424, endPoint x: 315, endPoint y: 423, distance: 10.9
click at [306, 424] on button "Save Changes" at bounding box center [302, 424] width 64 height 17
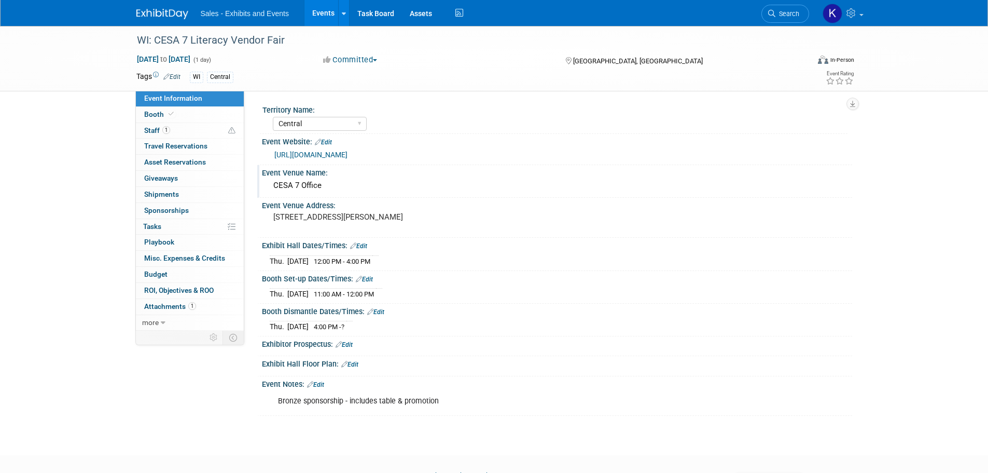
click at [375, 190] on div "CESA 7 Office" at bounding box center [557, 185] width 575 height 16
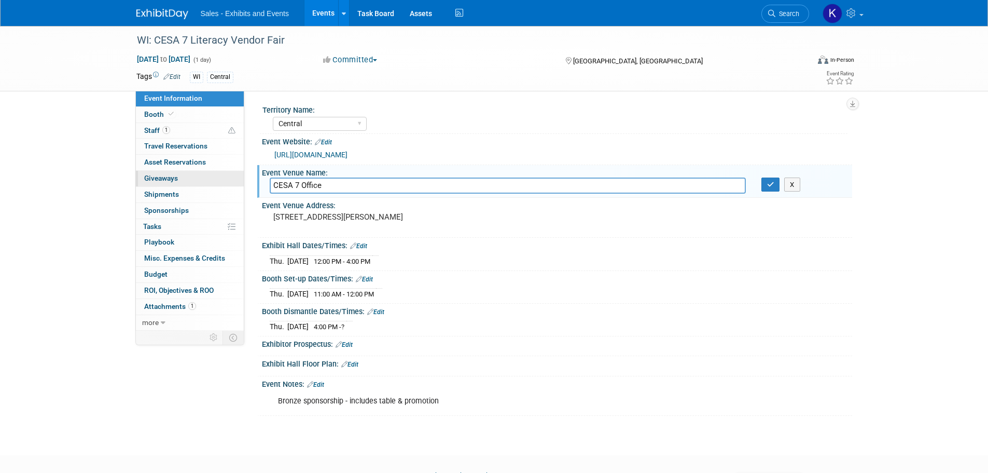
drag, startPoint x: 331, startPoint y: 186, endPoint x: 210, endPoint y: 185, distance: 121.4
click at [211, 185] on div "Event Information Event Info Booth Booth 1 Staff 1 Staff 0 Travel Reservations …" at bounding box center [494, 221] width 731 height 390
type input "Northeast Wisconsin Technical College Student Center"
drag, startPoint x: 768, startPoint y: 189, endPoint x: 766, endPoint y: 197, distance: 8.1
click at [768, 190] on button "button" at bounding box center [771, 184] width 19 height 15
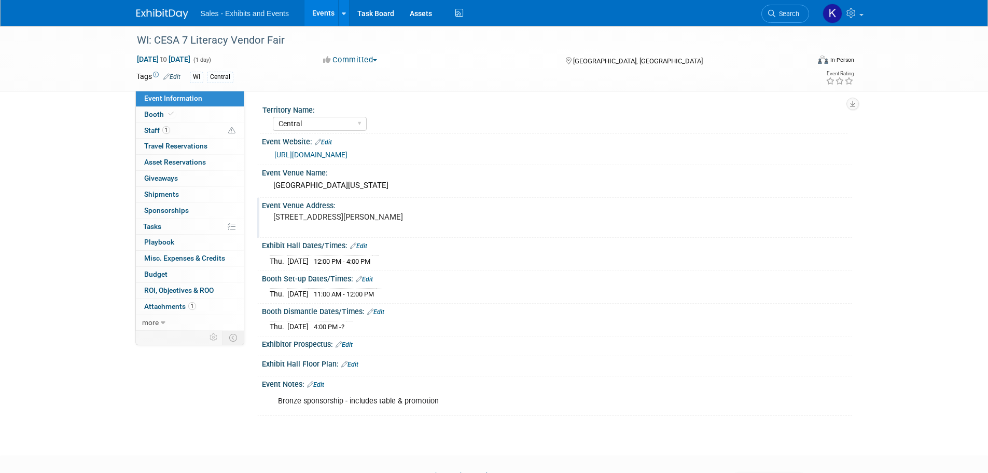
click at [452, 217] on pre "595 Baeten Rd., Green Bay, WI 54304" at bounding box center [384, 216] width 223 height 9
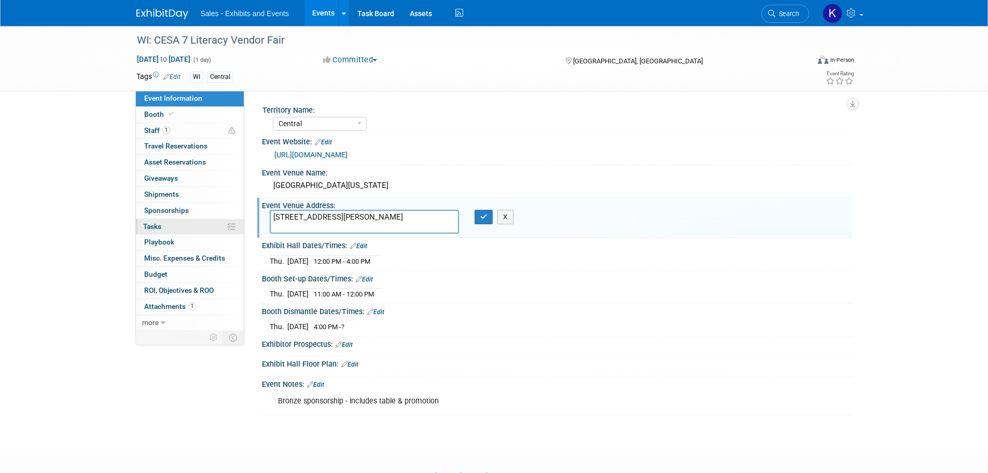
drag, startPoint x: 329, startPoint y: 219, endPoint x: 172, endPoint y: 220, distance: 157.2
click at [173, 220] on div "Event Information Event Info Booth Booth 1 Staff 1 Staff 0 Travel Reservations …" at bounding box center [494, 221] width 731 height 390
type textarea "2740 W Mason St., Green Bay, WI 54307"
click at [480, 219] on icon "button" at bounding box center [483, 216] width 7 height 7
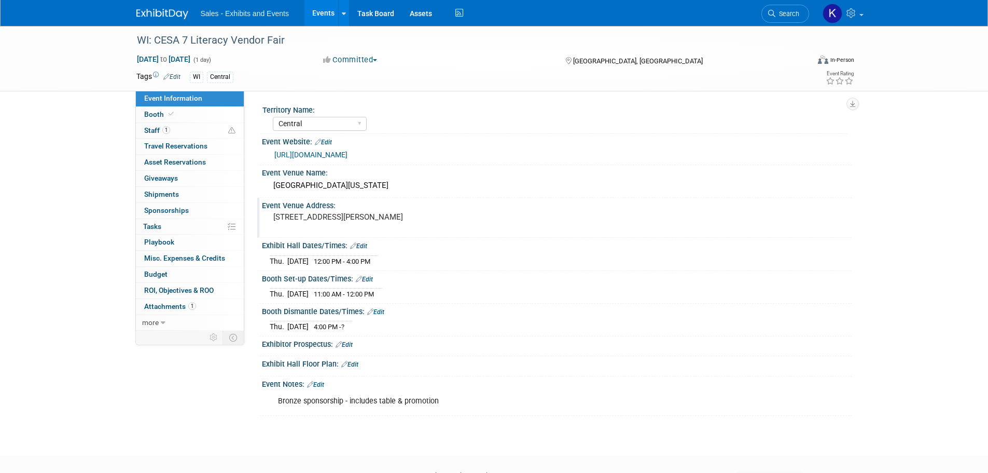
click at [535, 428] on div "WI: CESA 7 Literacy Vendor Fair Sep 18, 2025 to Sep 18, 2025 (1 day) Sep 18, 20…" at bounding box center [494, 231] width 988 height 410
drag, startPoint x: 175, startPoint y: 7, endPoint x: 210, endPoint y: 18, distance: 36.9
click at [175, 8] on link at bounding box center [168, 9] width 64 height 8
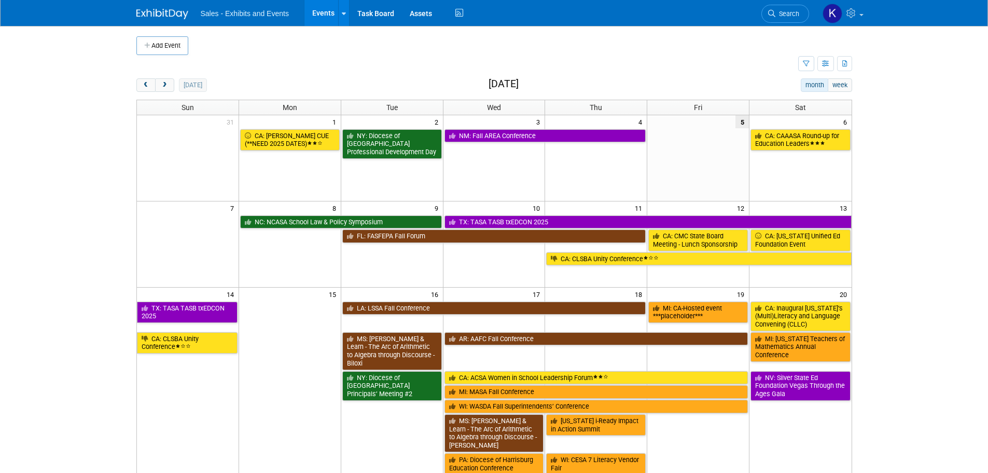
drag, startPoint x: 162, startPoint y: 87, endPoint x: 195, endPoint y: 91, distance: 32.9
click at [162, 87] on span "next" at bounding box center [165, 85] width 8 height 7
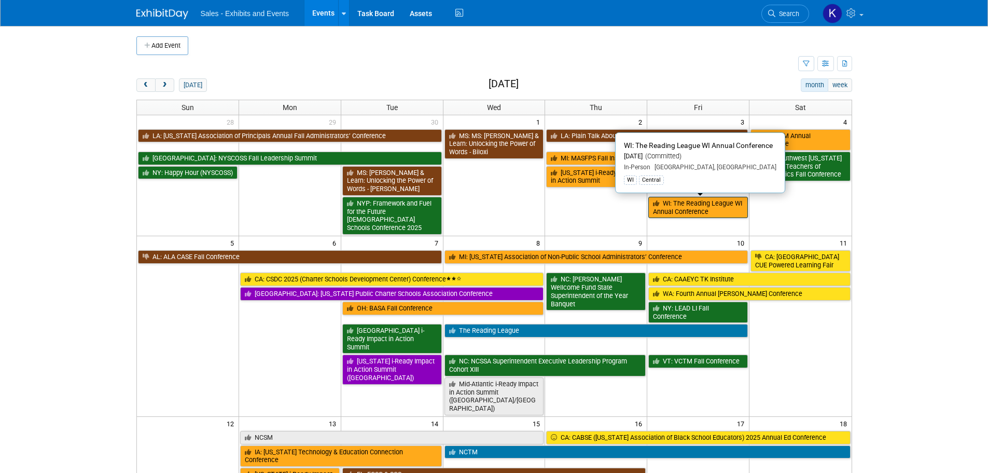
click at [702, 210] on link "WI: The Reading League WI Annual Conference" at bounding box center [698, 207] width 100 height 21
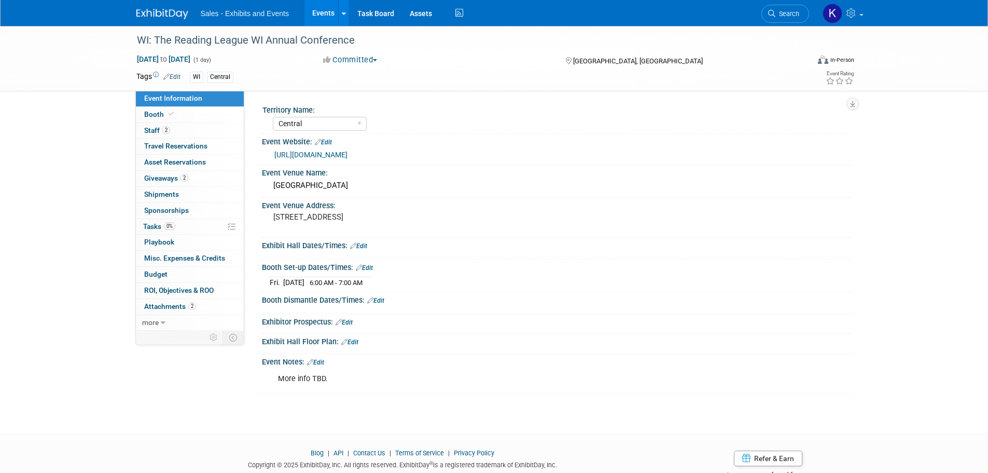
select select "Central"
click at [152, 181] on span "Giveaways 2" at bounding box center [166, 178] width 44 height 8
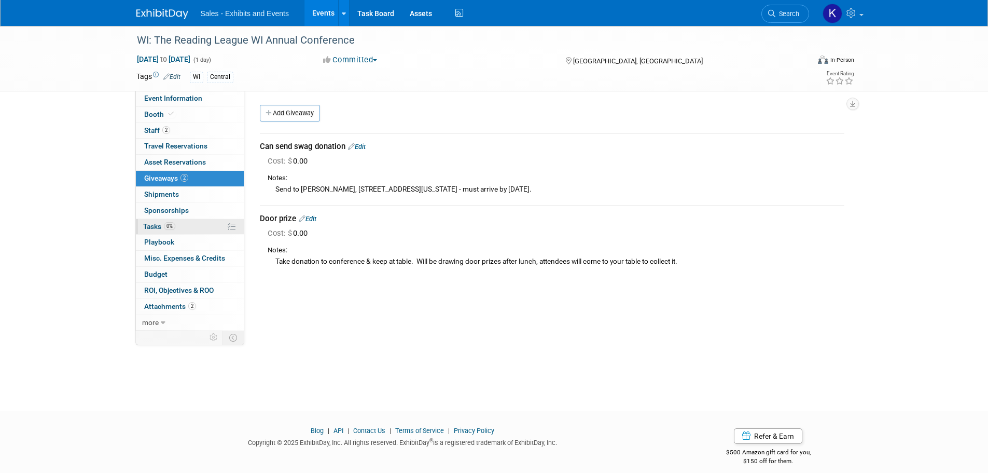
click at [149, 226] on span "Tasks 0%" at bounding box center [159, 226] width 32 height 8
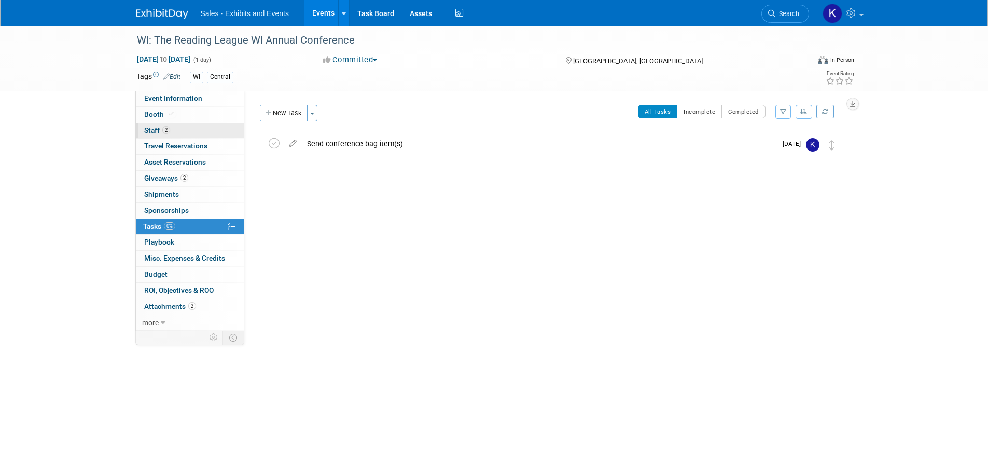
click at [148, 132] on span "Staff 2" at bounding box center [157, 130] width 26 height 8
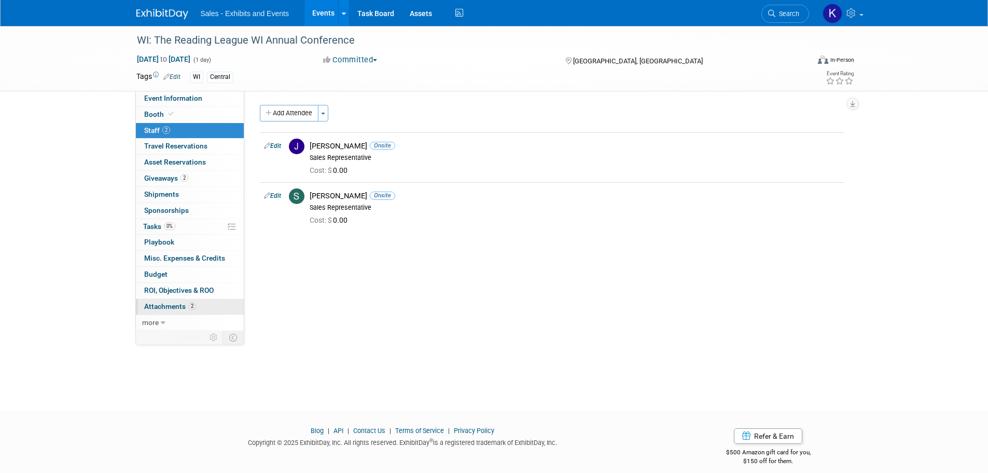
click at [170, 303] on span "Attachments 2" at bounding box center [170, 306] width 52 height 8
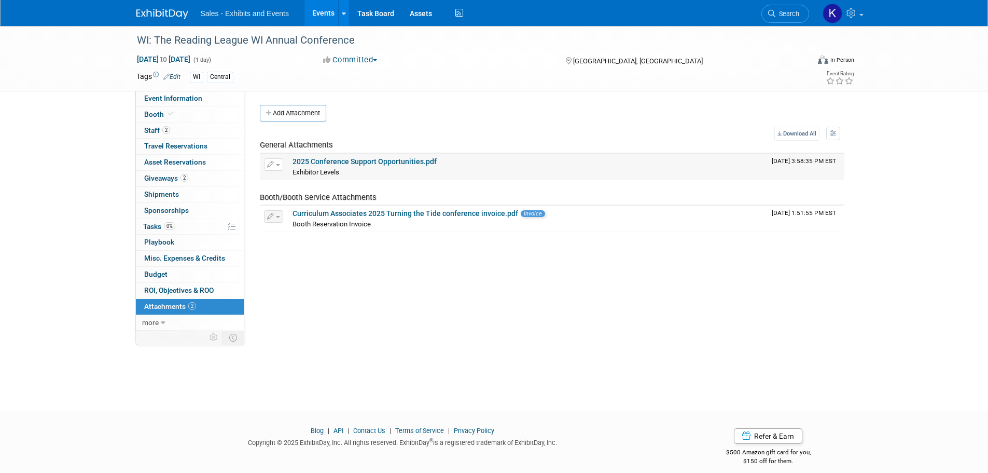
click at [394, 161] on link "2025 Conference Support Opportunities.pdf" at bounding box center [365, 161] width 144 height 8
click at [165, 9] on img at bounding box center [162, 14] width 52 height 10
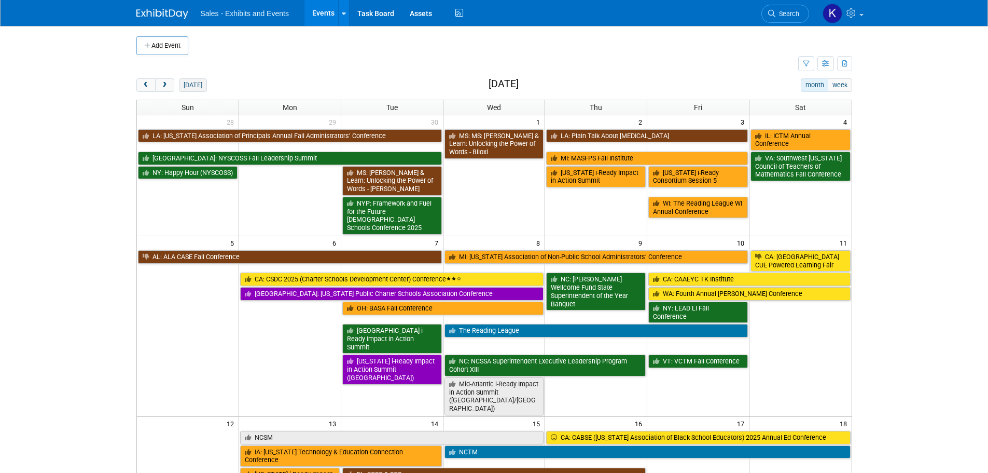
click at [195, 86] on button "today" at bounding box center [192, 84] width 27 height 13
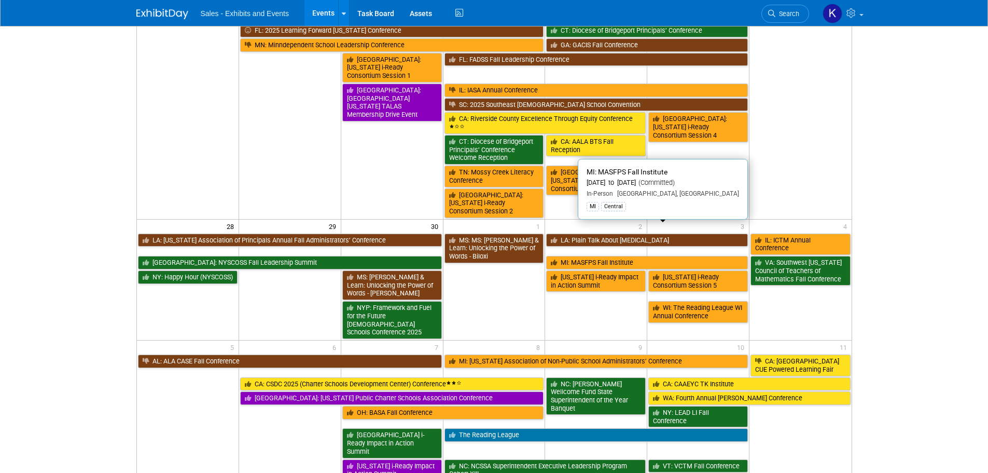
scroll to position [467, 0]
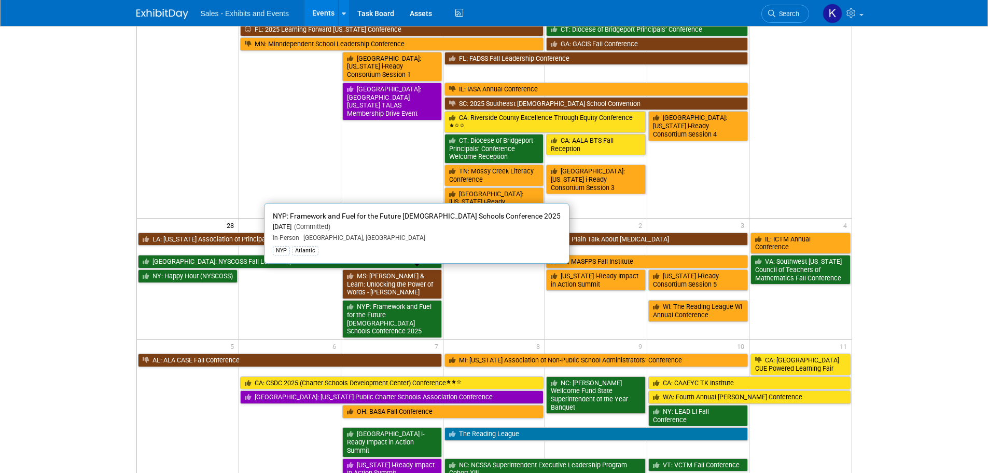
click at [393, 300] on link "NYP: Framework and Fuel for the Future [DEMOGRAPHIC_DATA] Schools Conference 20…" at bounding box center [392, 319] width 100 height 38
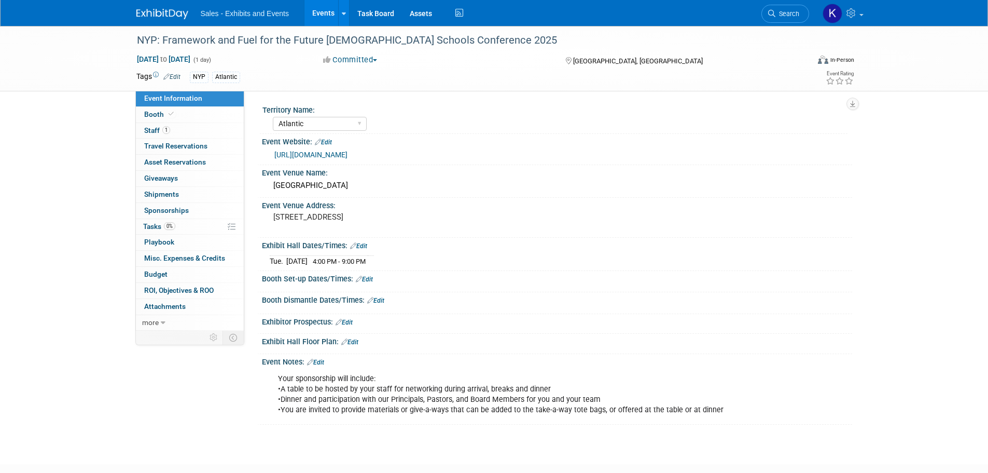
select select "Atlantic"
click at [156, 228] on span "Tasks 0%" at bounding box center [159, 226] width 32 height 8
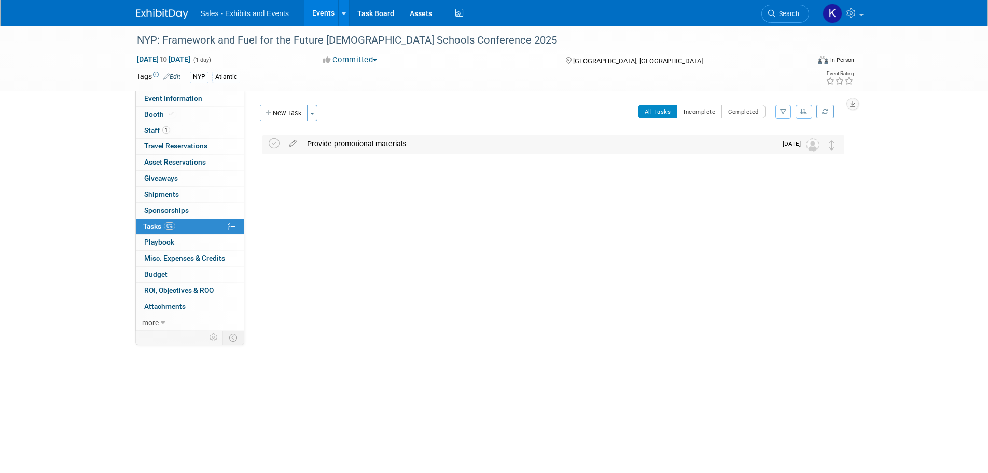
click at [341, 140] on div "Provide promotional materials" at bounding box center [539, 144] width 475 height 18
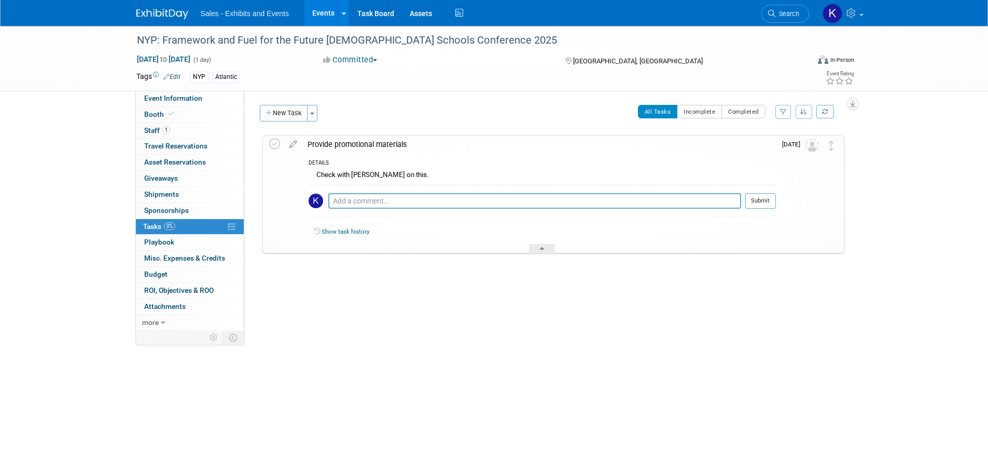
click at [366, 143] on div "Provide promotional materials" at bounding box center [539, 144] width 474 height 18
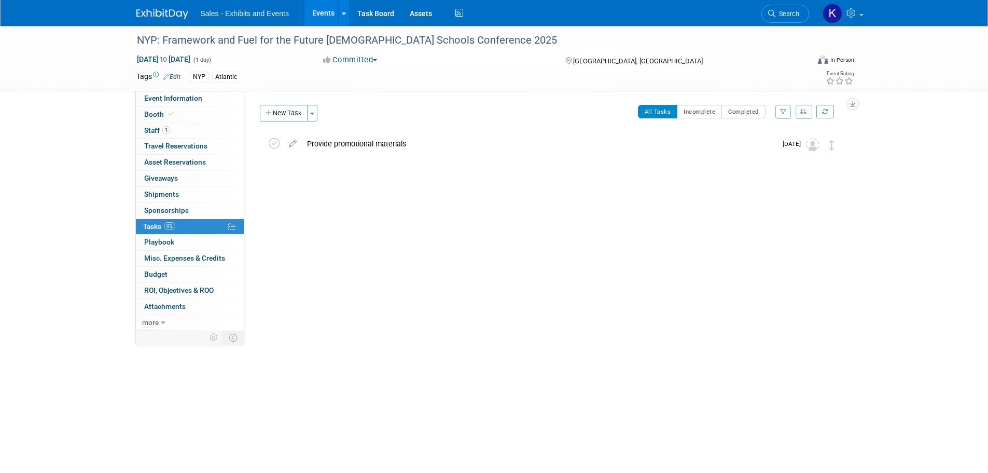
click at [149, 12] on img at bounding box center [162, 14] width 52 height 10
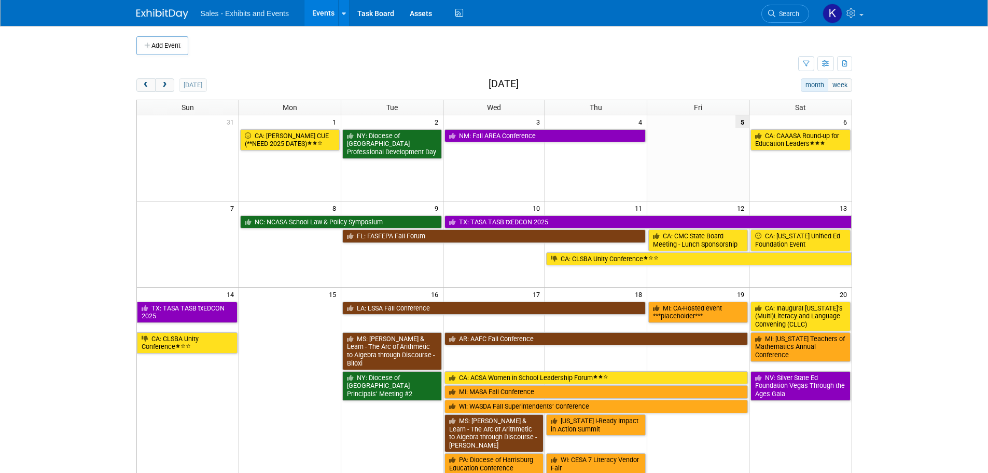
scroll to position [208, 0]
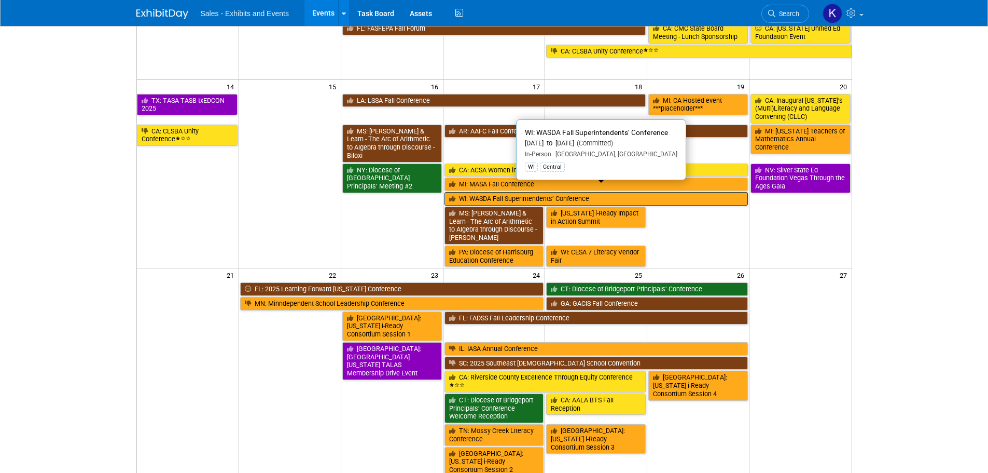
click at [504, 192] on link "WI: WASDA Fall Superintendents’ Conference" at bounding box center [597, 198] width 304 height 13
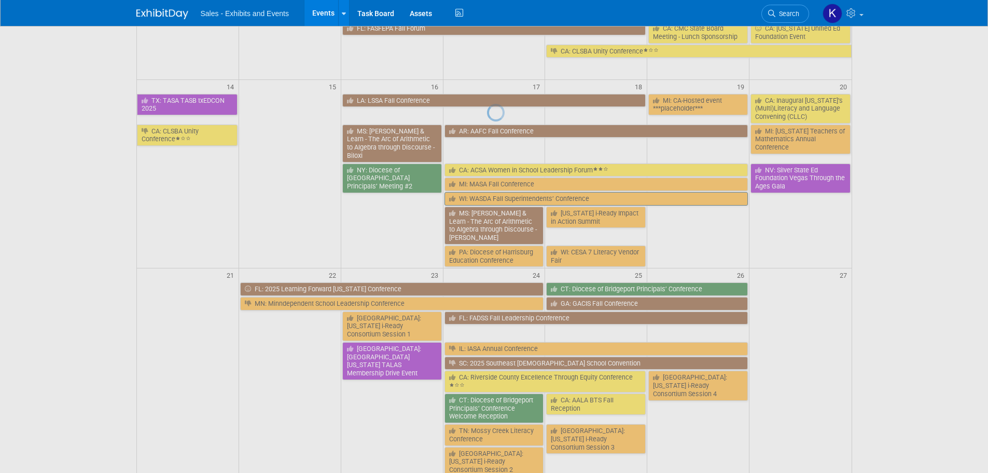
click at [502, 189] on div at bounding box center [494, 236] width 15 height 473
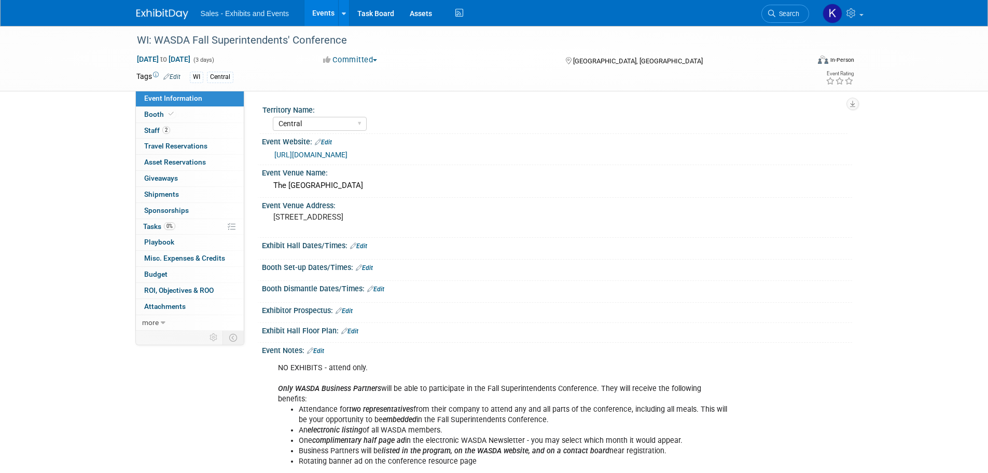
select select "Central"
click at [154, 224] on span "Tasks 0%" at bounding box center [159, 226] width 32 height 8
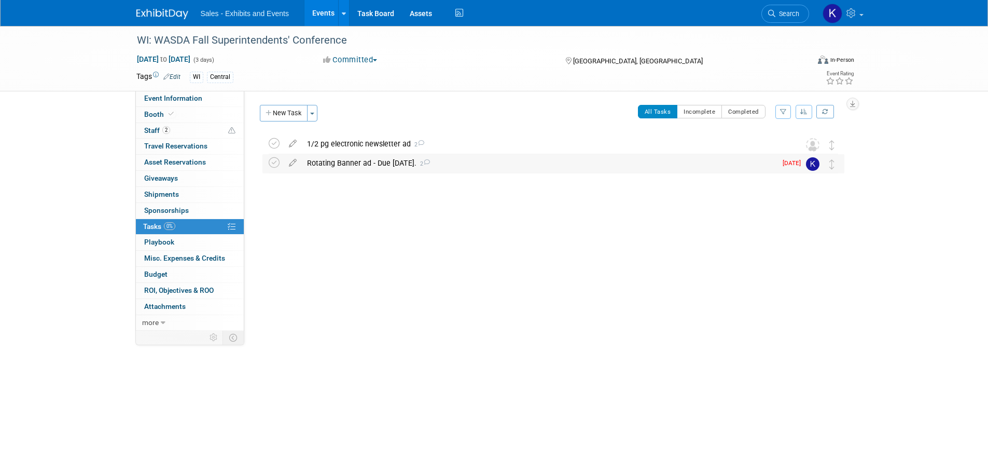
click at [395, 164] on div "Rotating Banner ad - Due [DATE]. 2" at bounding box center [539, 163] width 475 height 18
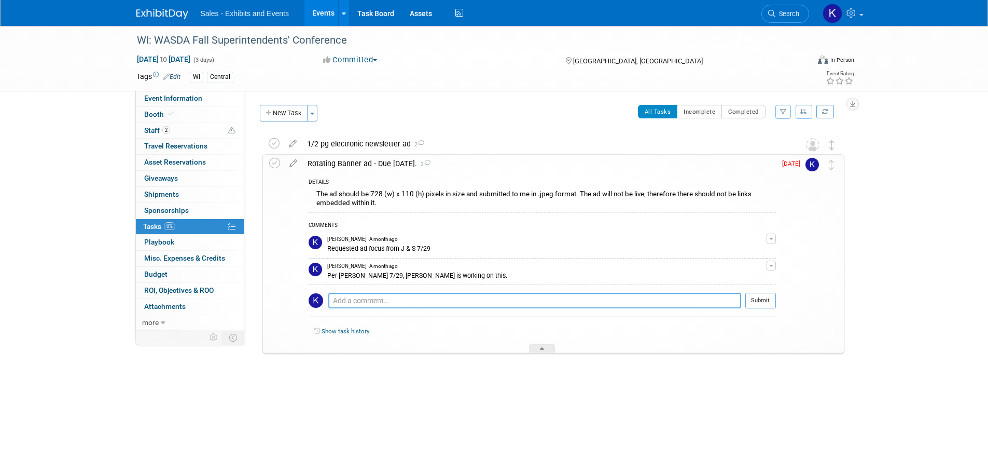
click at [400, 300] on textarea at bounding box center [534, 301] width 413 height 16
type textarea "Received from [PERSON_NAME] & sent to [PERSON_NAME] 9/5."
click at [766, 301] on button "Submit" at bounding box center [760, 301] width 31 height 16
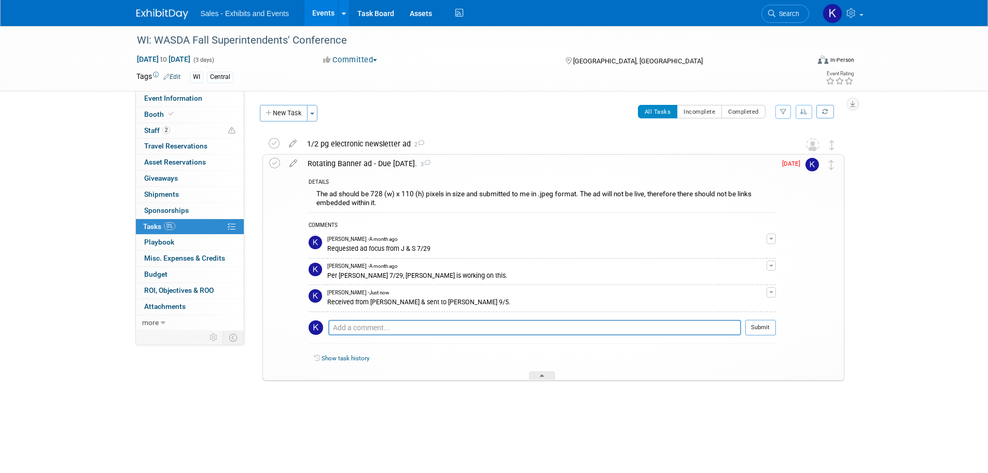
drag, startPoint x: 274, startPoint y: 162, endPoint x: 288, endPoint y: 172, distance: 17.1
click at [274, 163] on icon at bounding box center [274, 163] width 11 height 11
click at [914, 282] on div "WI: WASDA Fall Superintendents' Conference [DATE] to [DATE] (3 days) [DATE] to …" at bounding box center [494, 235] width 988 height 418
click at [872, 172] on div "WI: WASDA Fall Superintendents' Conference [DATE] to [DATE] (3 days) [DATE] to …" at bounding box center [494, 235] width 988 height 418
click at [173, 370] on div "Event Information Event Info Booth Booth 2 Staff 2 Staff 0 Travel Reservations …" at bounding box center [494, 224] width 731 height 397
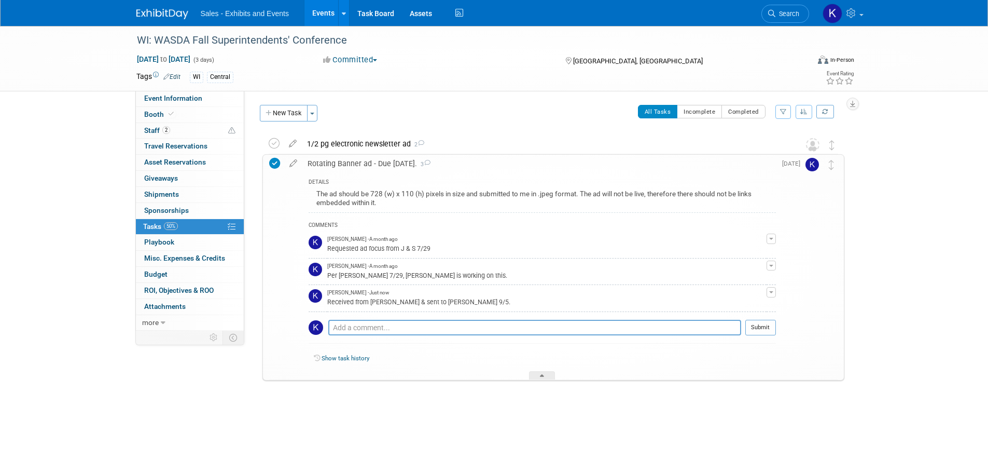
drag, startPoint x: 536, startPoint y: 371, endPoint x: 554, endPoint y: 376, distance: 18.2
click at [537, 372] on div at bounding box center [542, 375] width 26 height 9
